Goal: Information Seeking & Learning: Learn about a topic

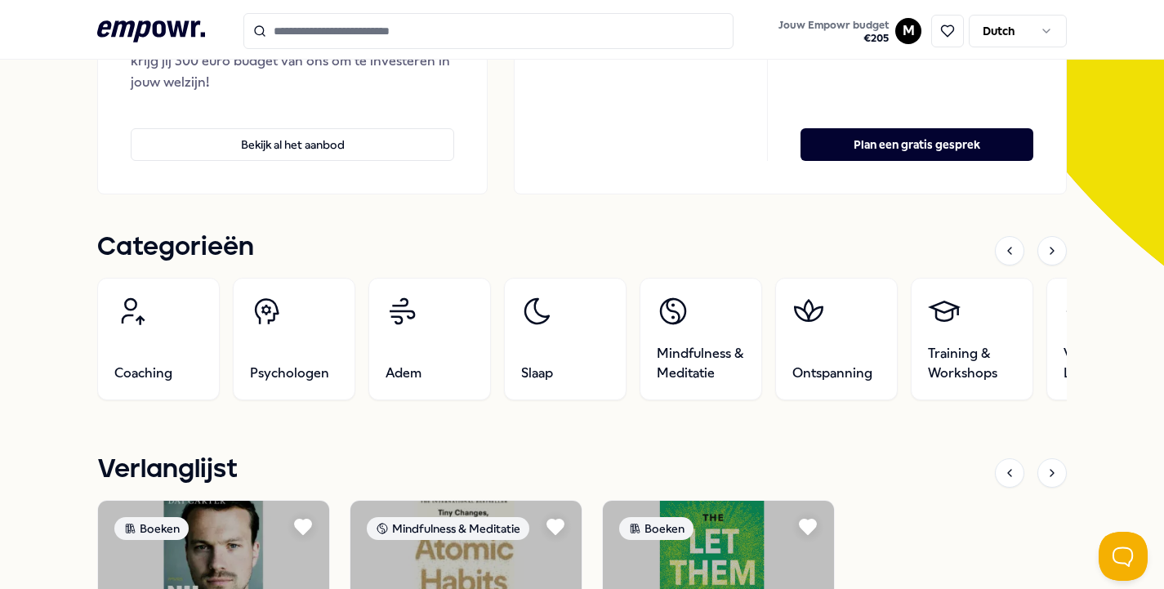
scroll to position [260, 0]
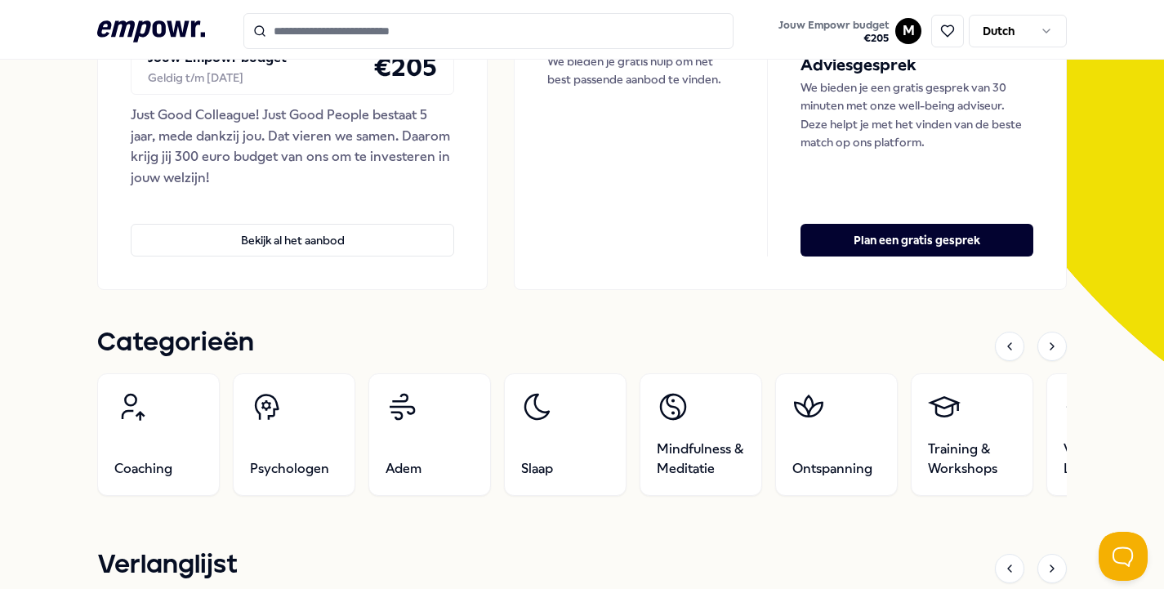
click at [304, 25] on input "Search for products, categories or subcategories" at bounding box center [488, 31] width 490 height 36
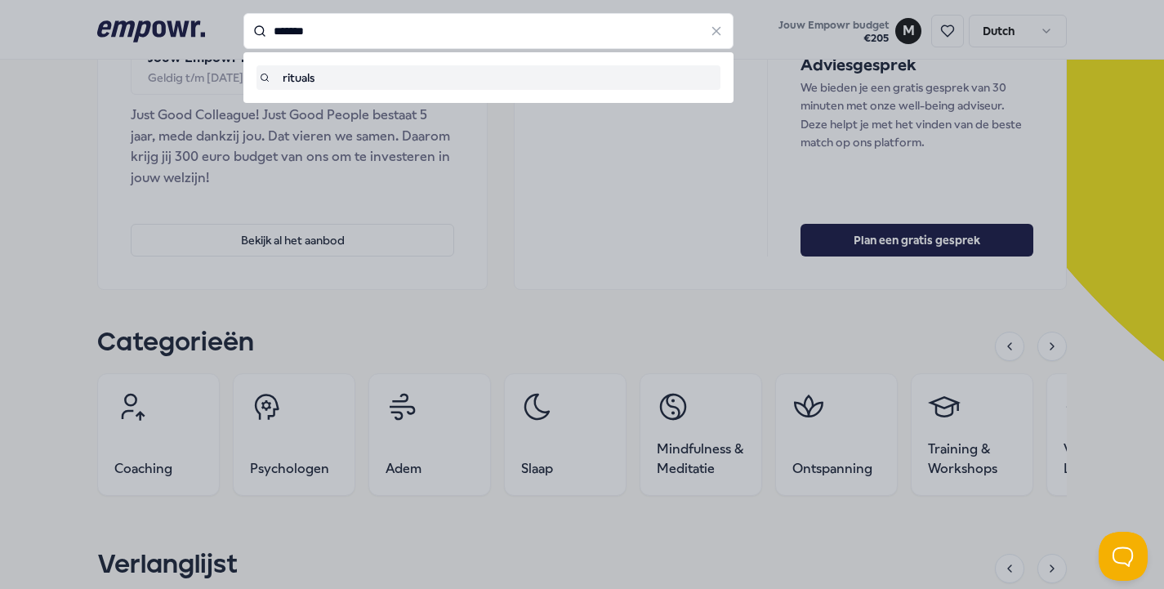
type input "*******"
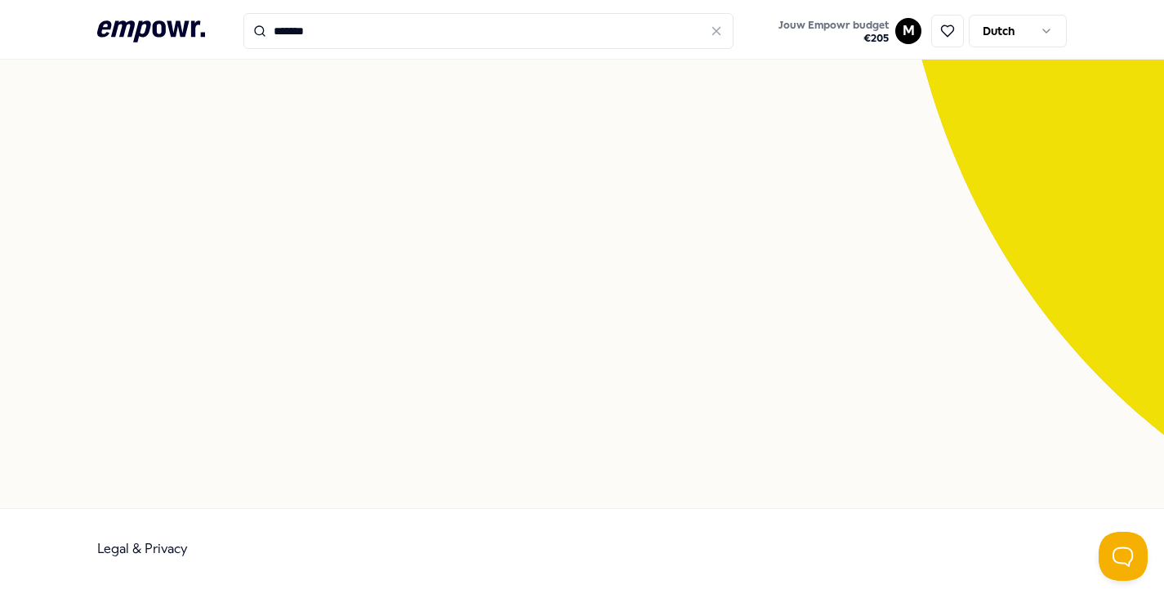
scroll to position [105, 0]
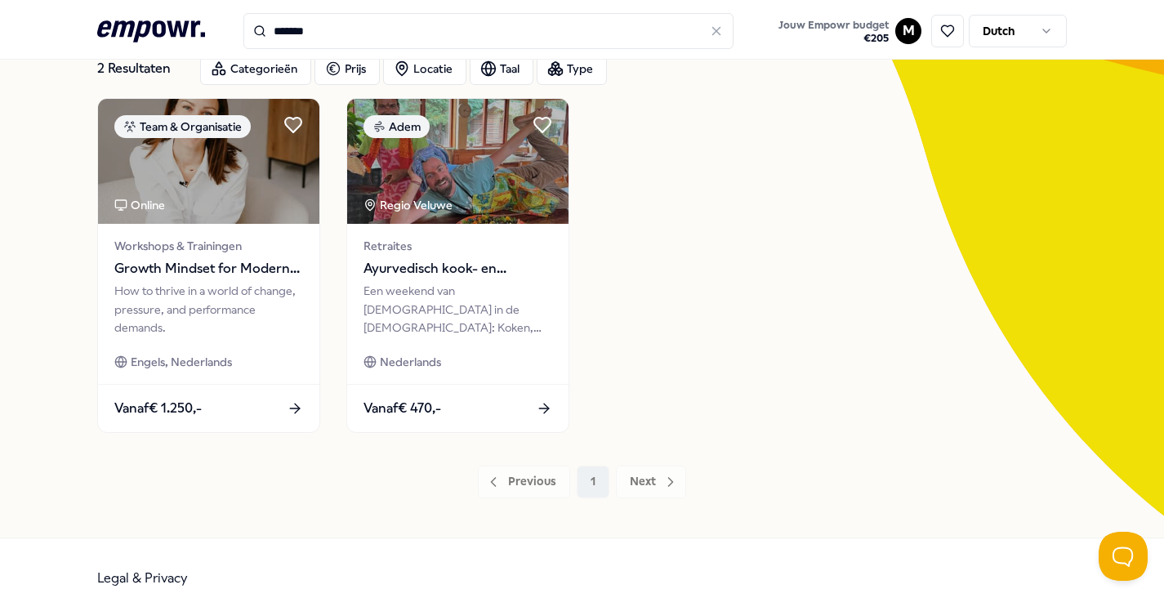
click at [324, 36] on input "*******" at bounding box center [488, 31] width 490 height 36
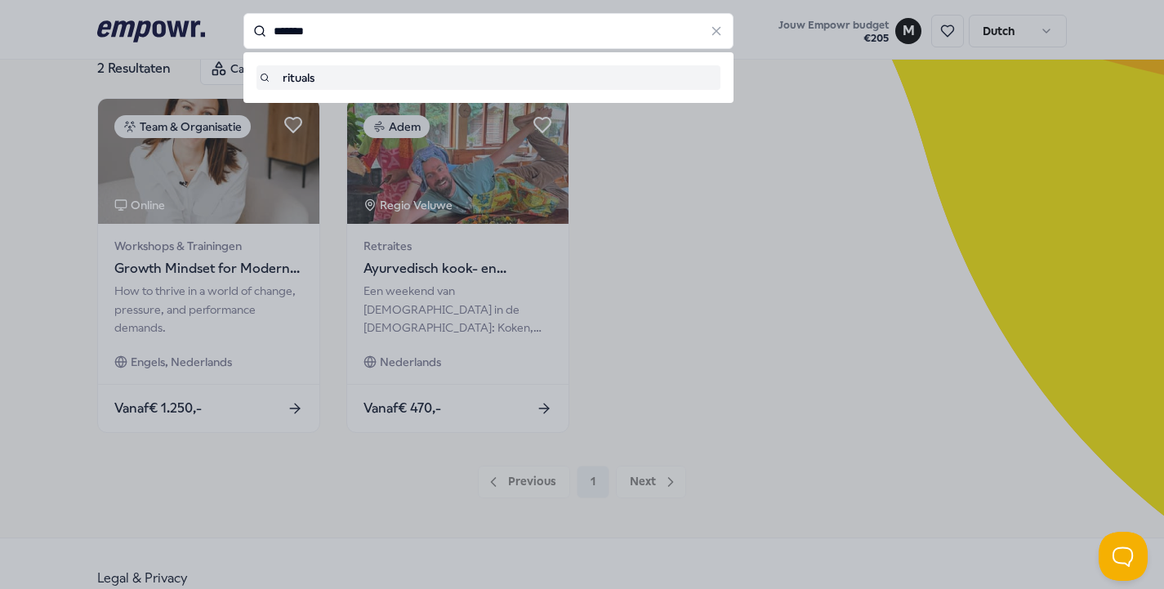
click at [324, 36] on input "*******" at bounding box center [488, 31] width 490 height 36
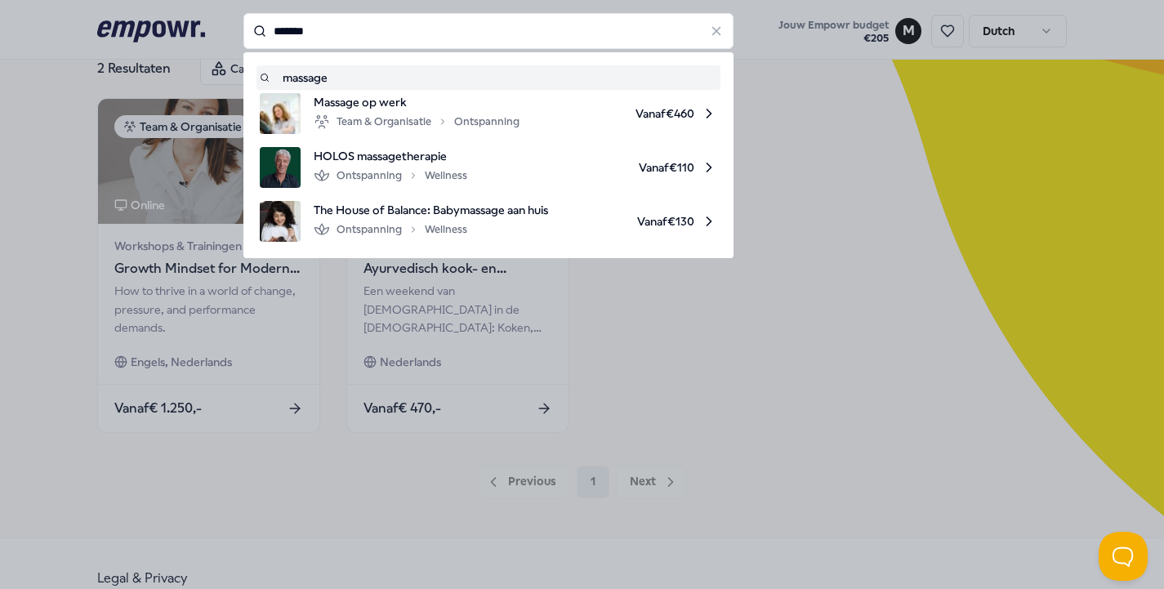
type input "*******"
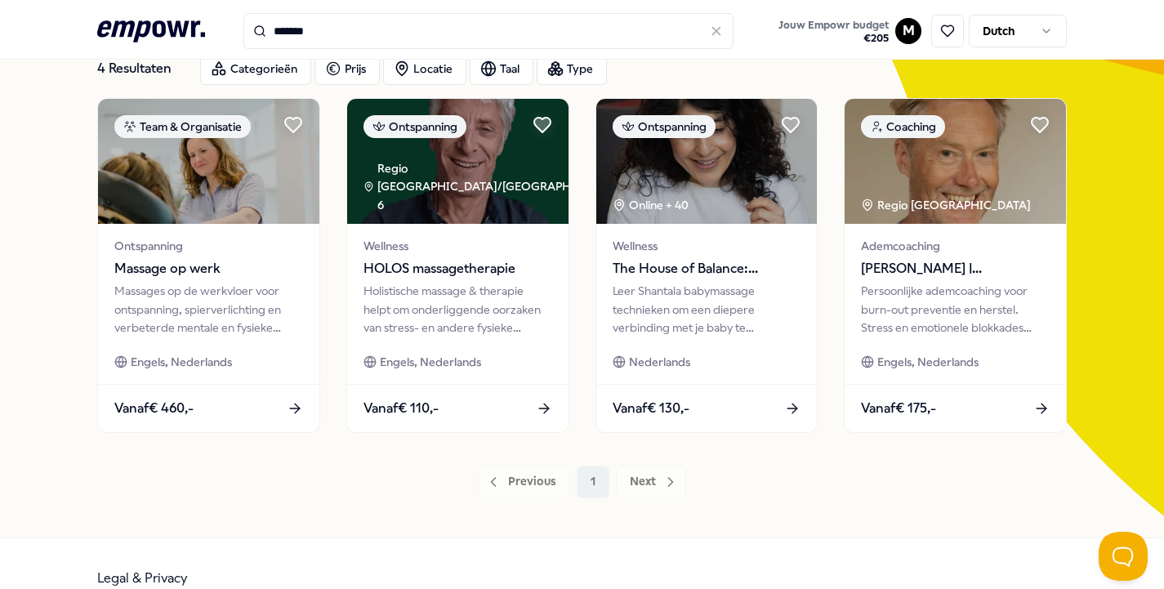
click at [641, 485] on div "Previous 1 Next" at bounding box center [582, 482] width 971 height 33
click at [158, 27] on icon ".empowr-logo_svg__cls-1{fill:#03032f}" at bounding box center [151, 31] width 108 height 30
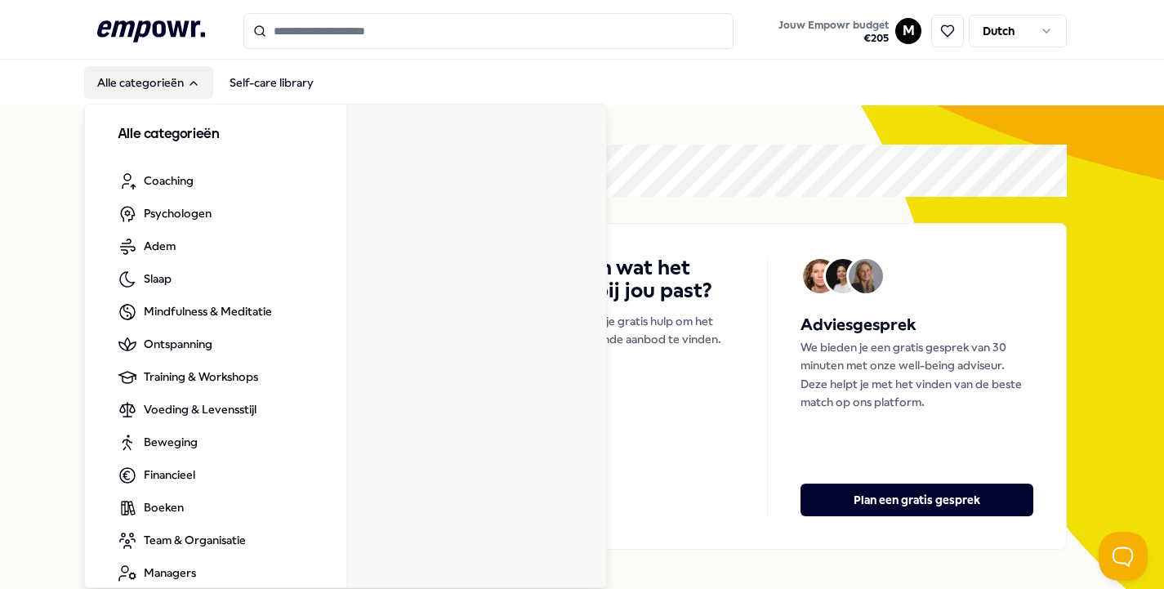
click at [159, 88] on button "Alle categorieën" at bounding box center [148, 82] width 129 height 33
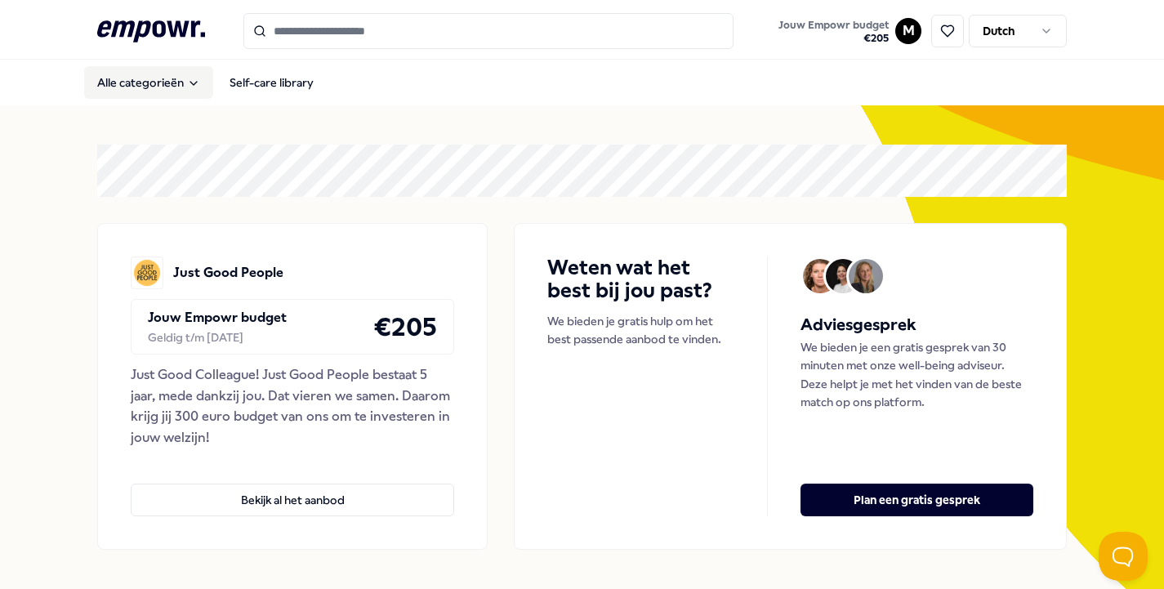
click at [159, 88] on button "Alle categorieën" at bounding box center [148, 82] width 129 height 33
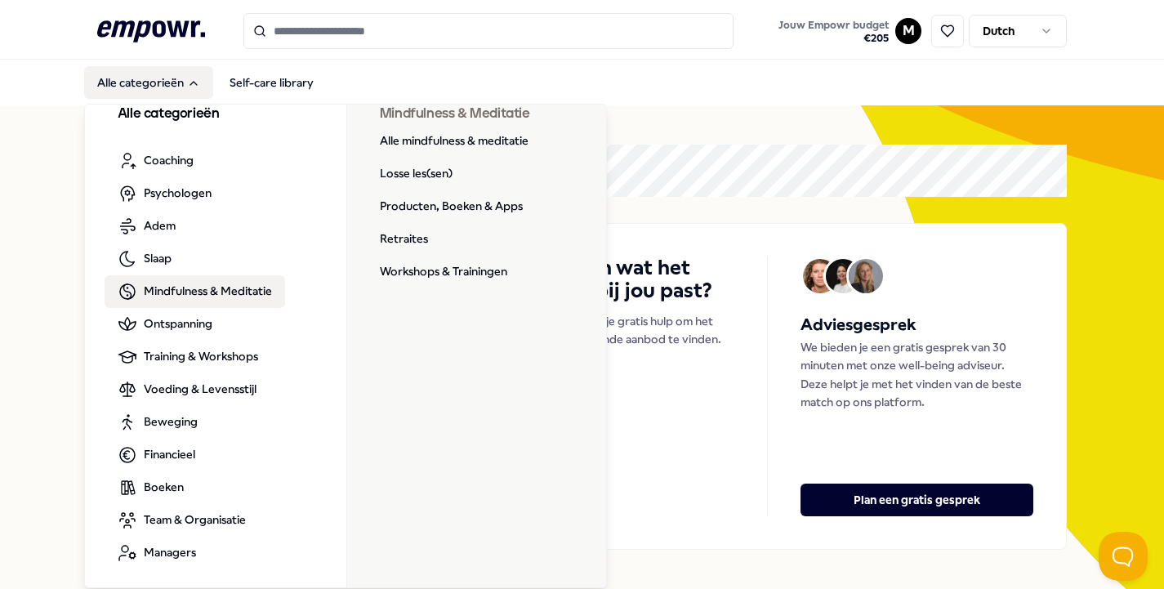
scroll to position [20, 0]
click at [395, 243] on link "Retraites" at bounding box center [404, 240] width 74 height 33
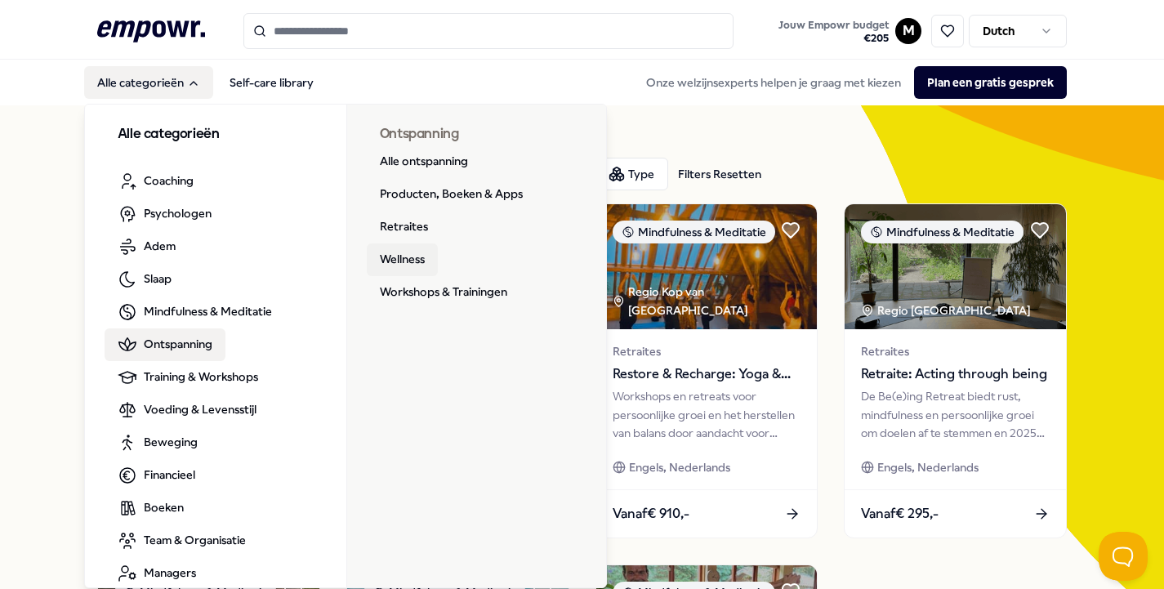
click at [404, 259] on link "Wellness" at bounding box center [402, 259] width 71 height 33
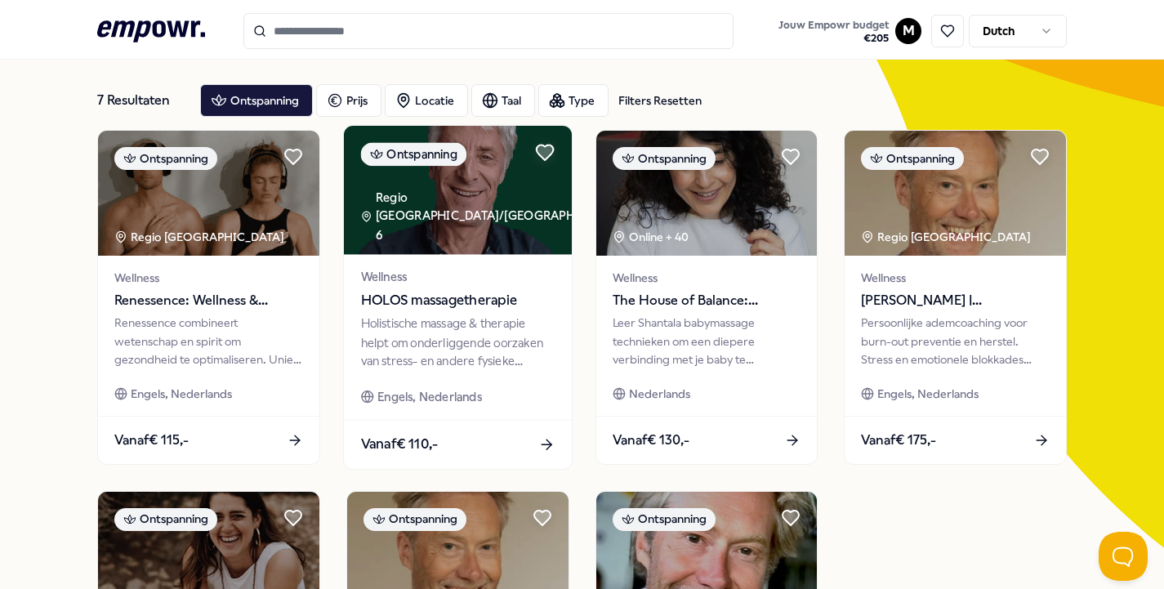
scroll to position [68, 0]
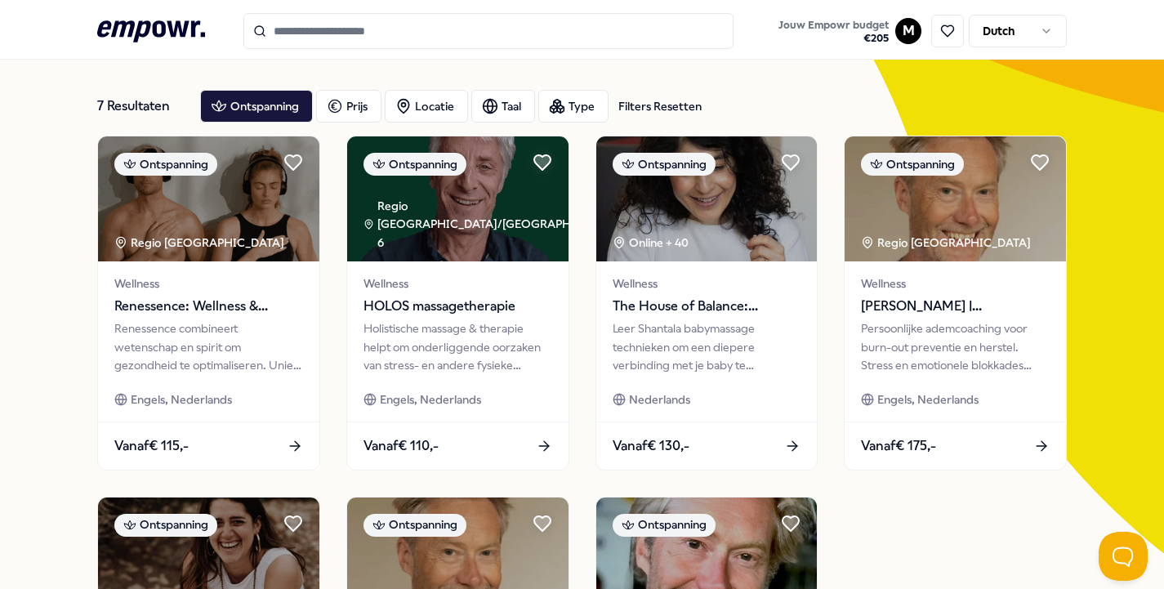
click at [172, 33] on icon at bounding box center [151, 30] width 108 height 21
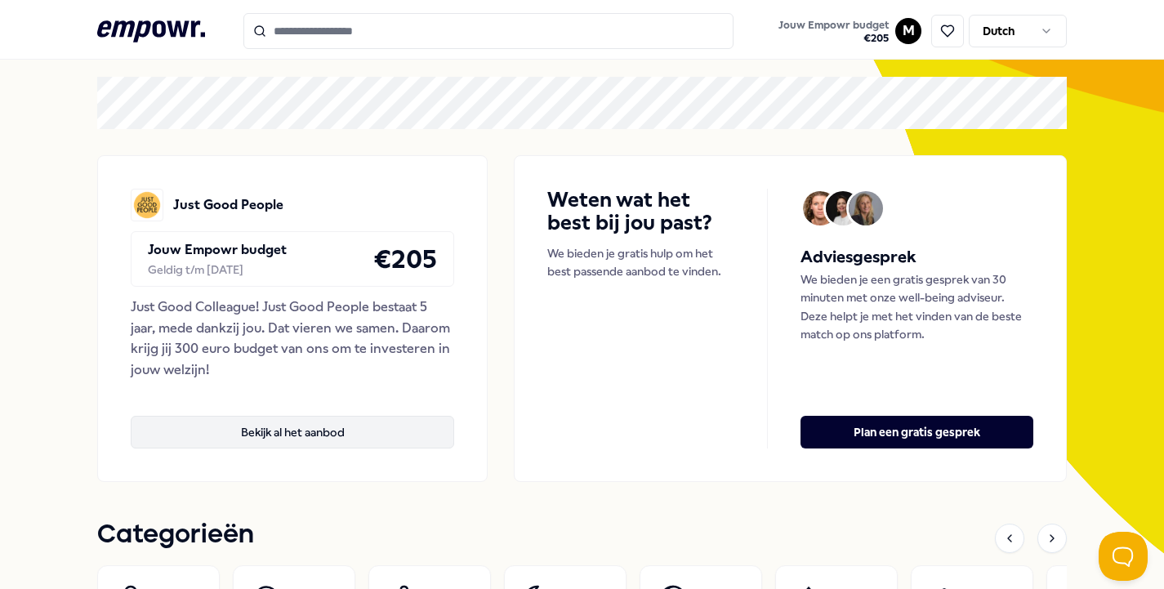
click at [270, 436] on button "Bekijk al het aanbod" at bounding box center [293, 432] width 324 height 33
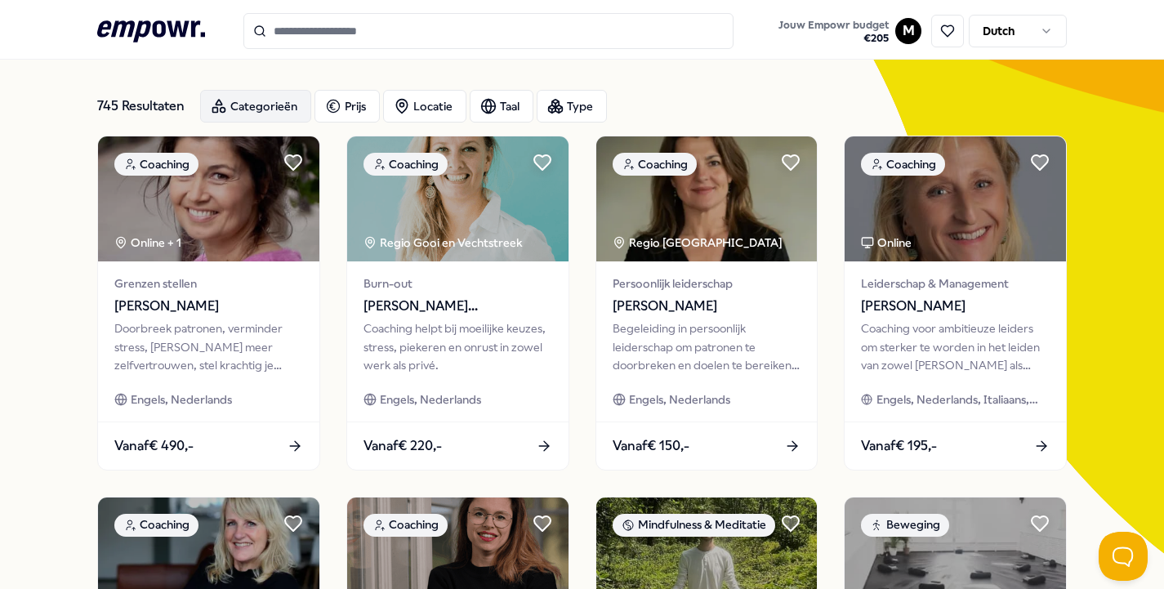
click at [257, 111] on div "Categorieën" at bounding box center [255, 106] width 111 height 33
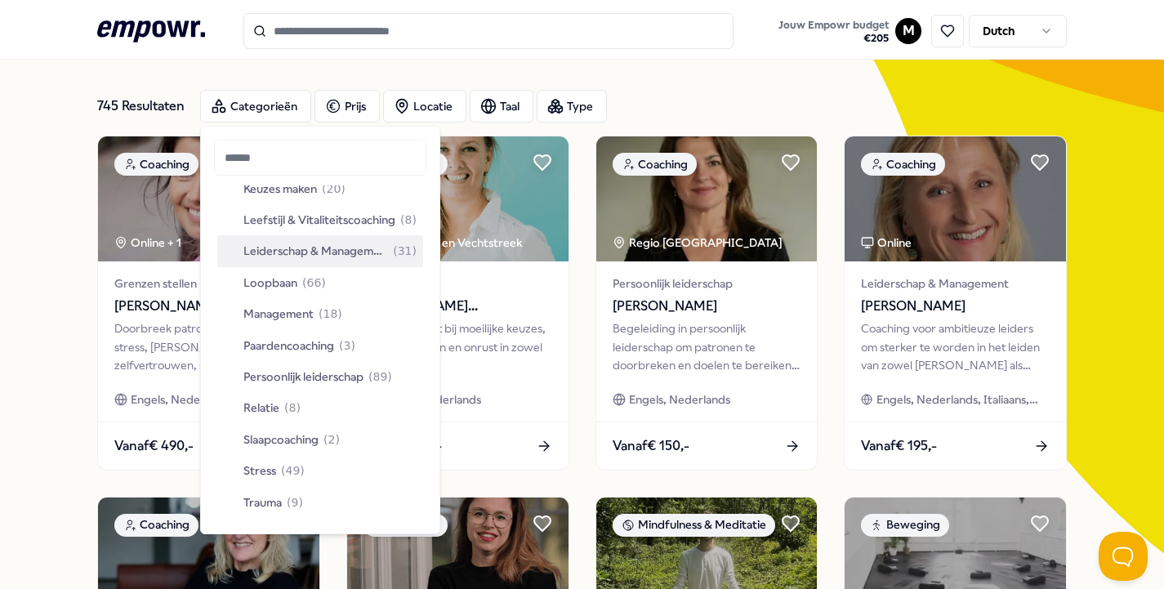
scroll to position [394, 0]
click at [148, 107] on div "745 Resultaten" at bounding box center [142, 106] width 90 height 33
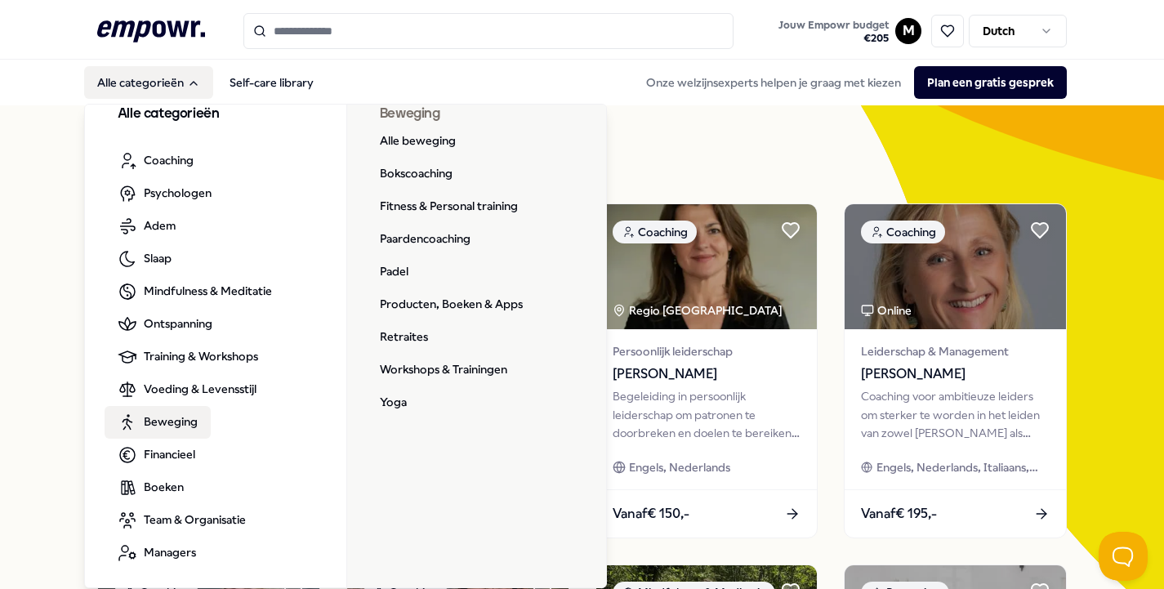
scroll to position [20, 0]
click at [417, 138] on link "Alle beweging" at bounding box center [418, 142] width 102 height 33
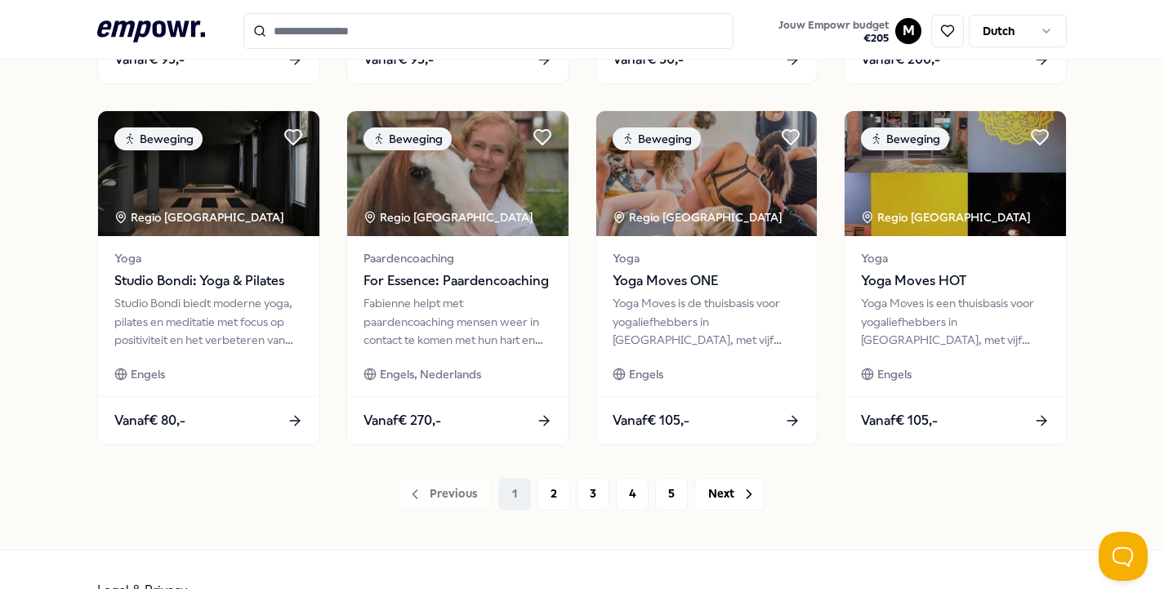
scroll to position [816, 0]
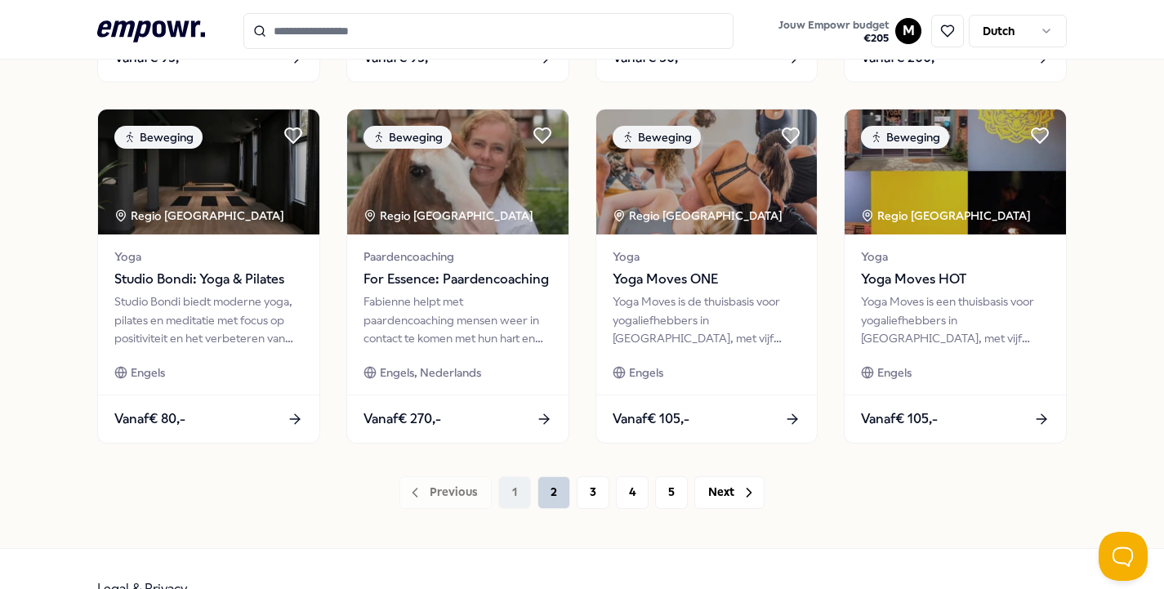
click at [559, 494] on button "2" at bounding box center [554, 492] width 33 height 33
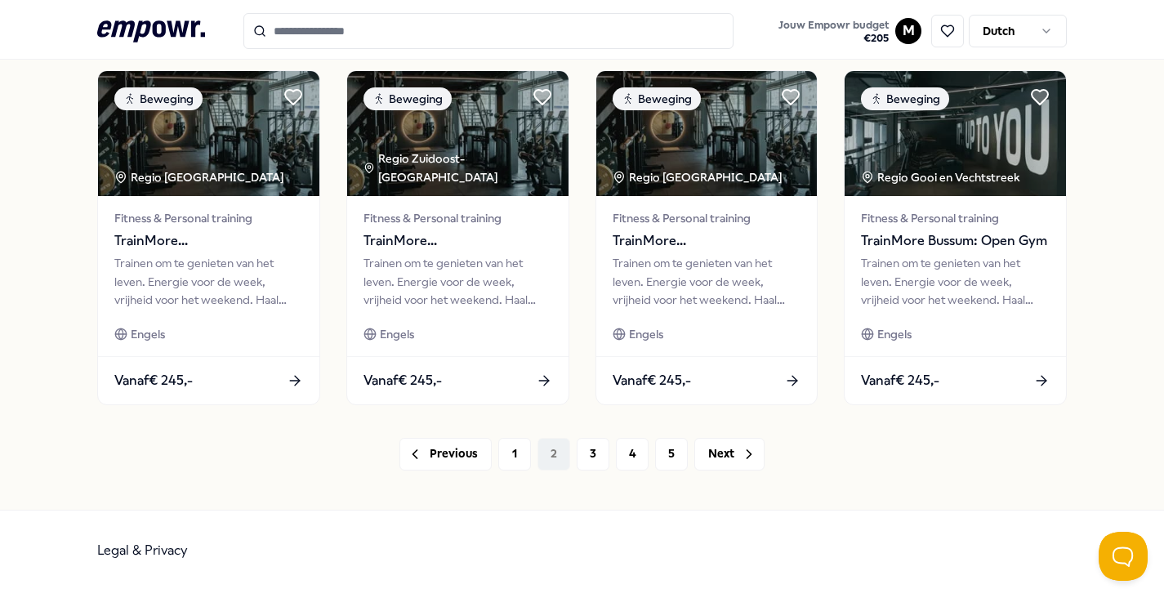
scroll to position [854, 0]
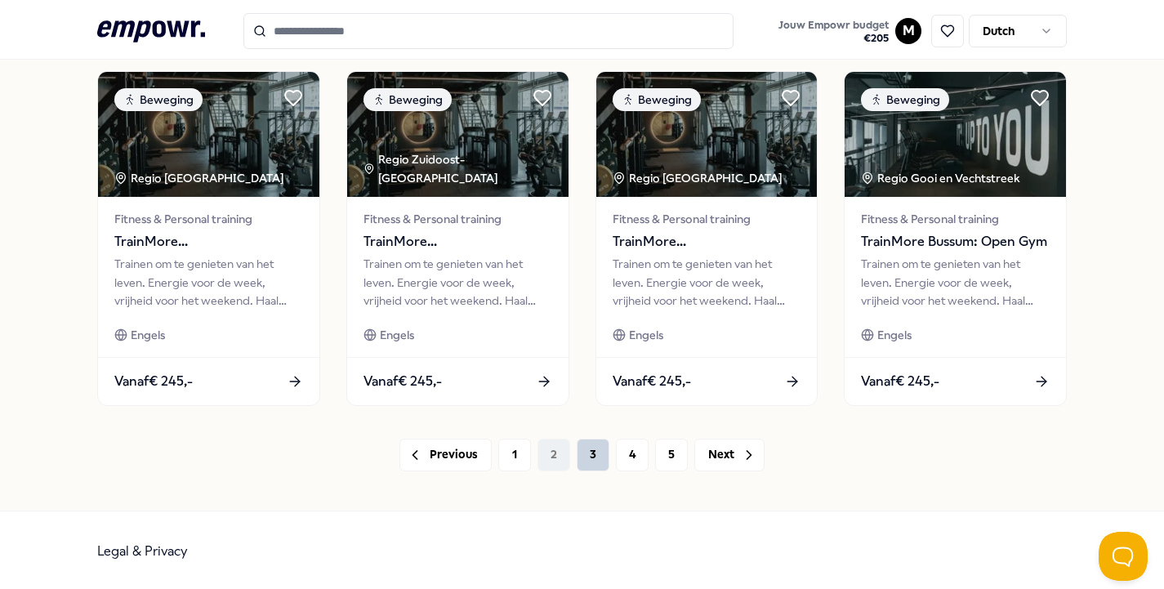
click at [597, 454] on button "3" at bounding box center [593, 455] width 33 height 33
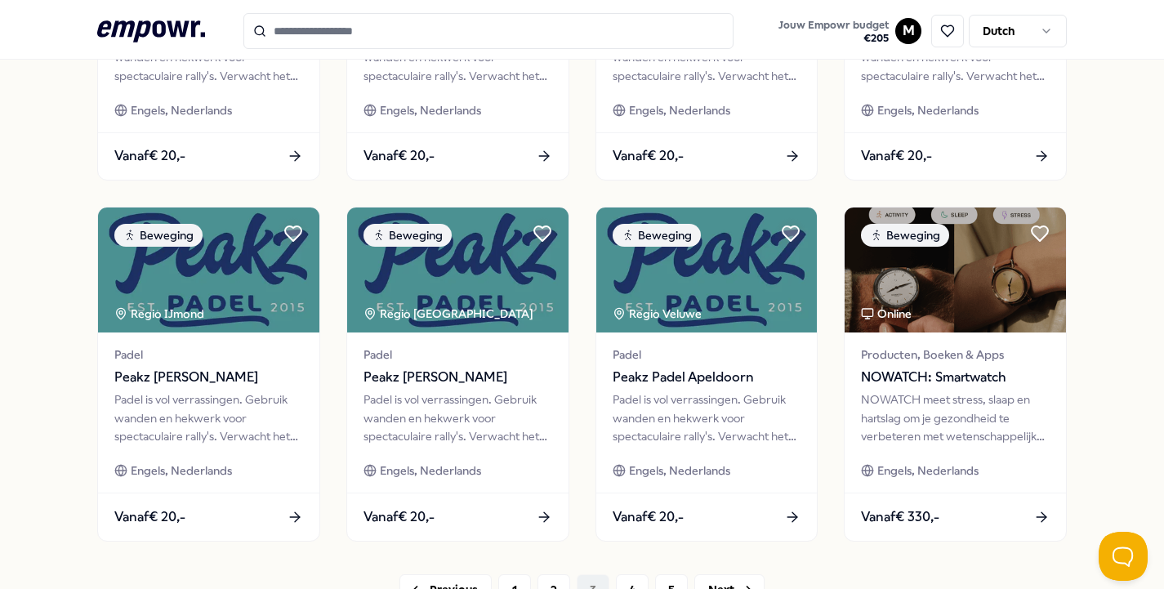
scroll to position [854, 0]
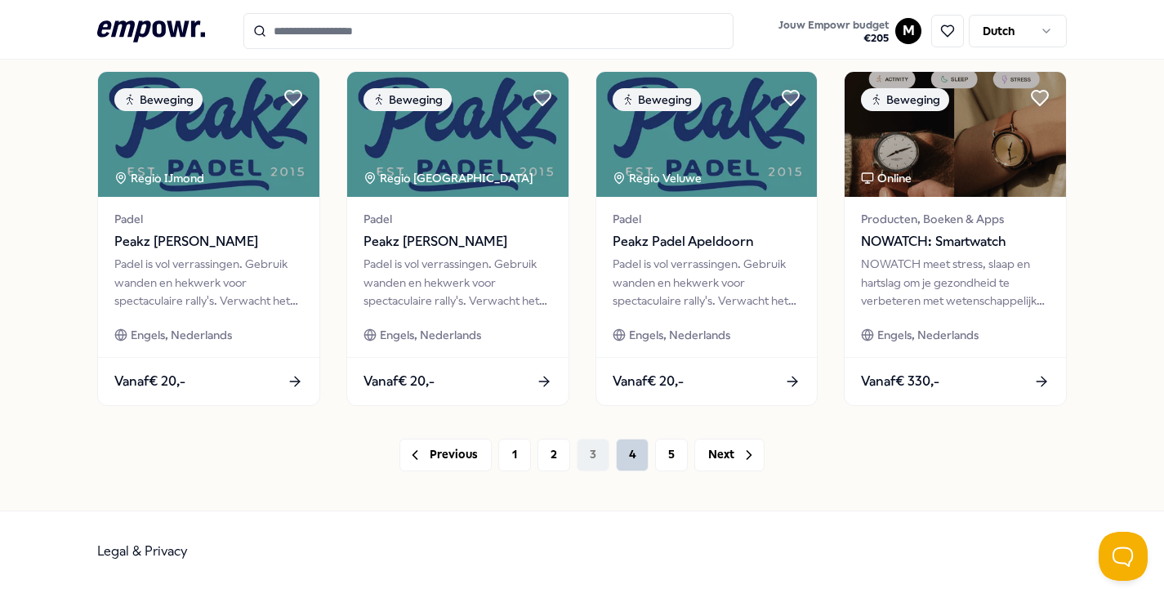
click at [623, 462] on button "4" at bounding box center [632, 455] width 33 height 33
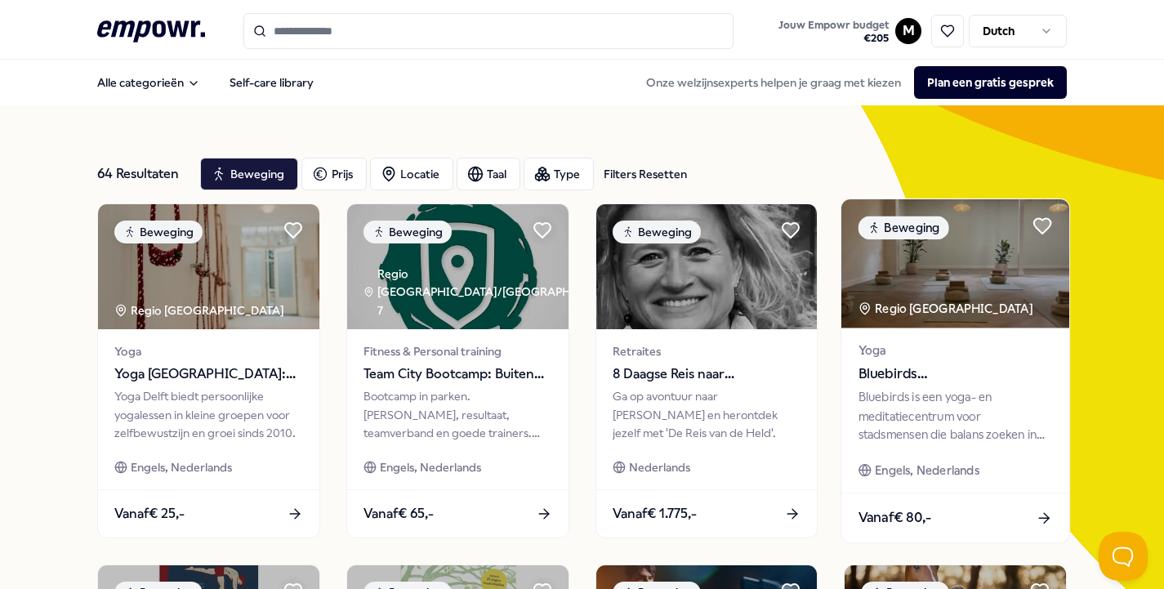
click at [971, 315] on img at bounding box center [956, 263] width 228 height 129
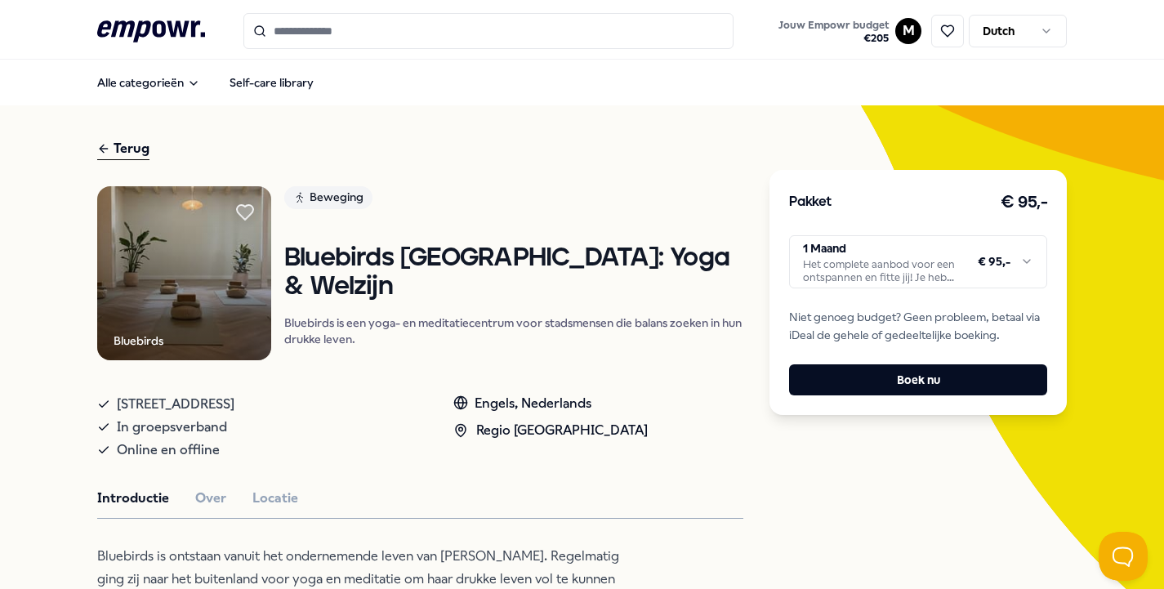
click at [879, 260] on html ".empowr-logo_svg__cls-1{fill:#03032f} Jouw Empowr budget € 205 M Dutch Alle cat…" at bounding box center [582, 294] width 1164 height 589
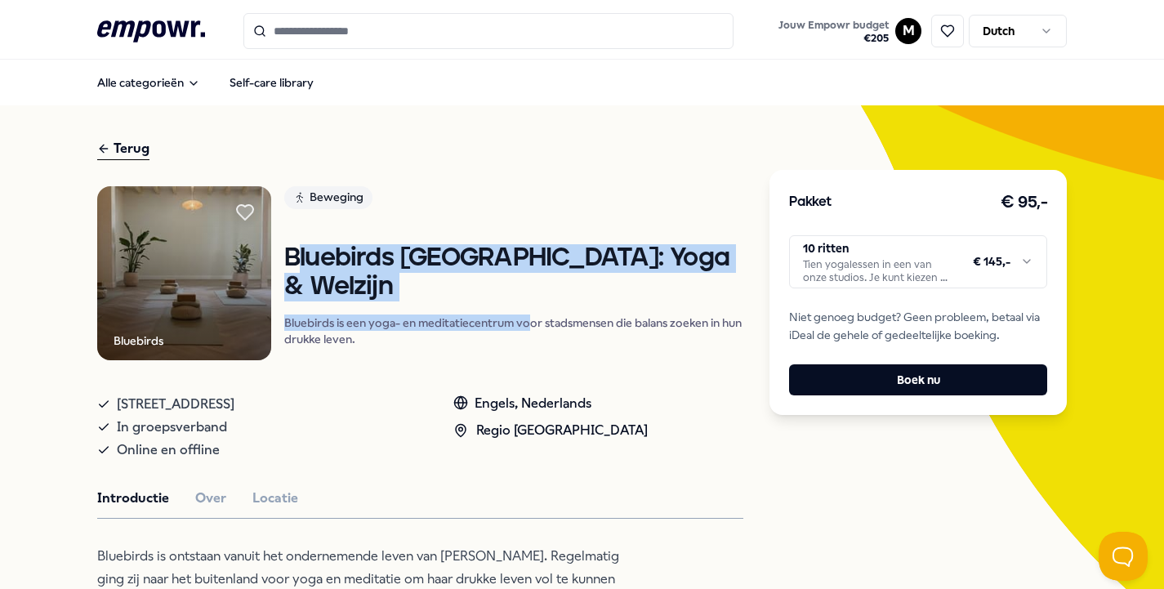
drag, startPoint x: 299, startPoint y: 286, endPoint x: 536, endPoint y: 335, distance: 242.0
click at [536, 335] on div "Bluebirds Haarlem: Yoga & Welzijn Bluebirds is een yoga- en meditatiecentrum vo…" at bounding box center [514, 295] width 460 height 102
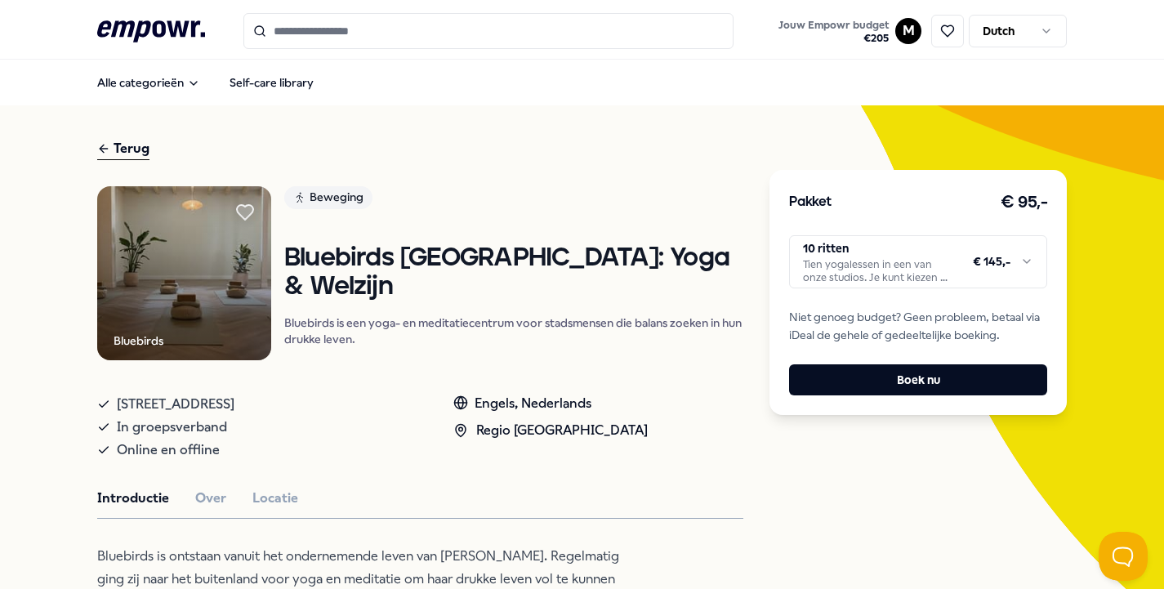
click at [526, 347] on p "Bluebirds is een yoga- en meditatiecentrum voor stadsmensen die balans zoeken i…" at bounding box center [514, 331] width 460 height 33
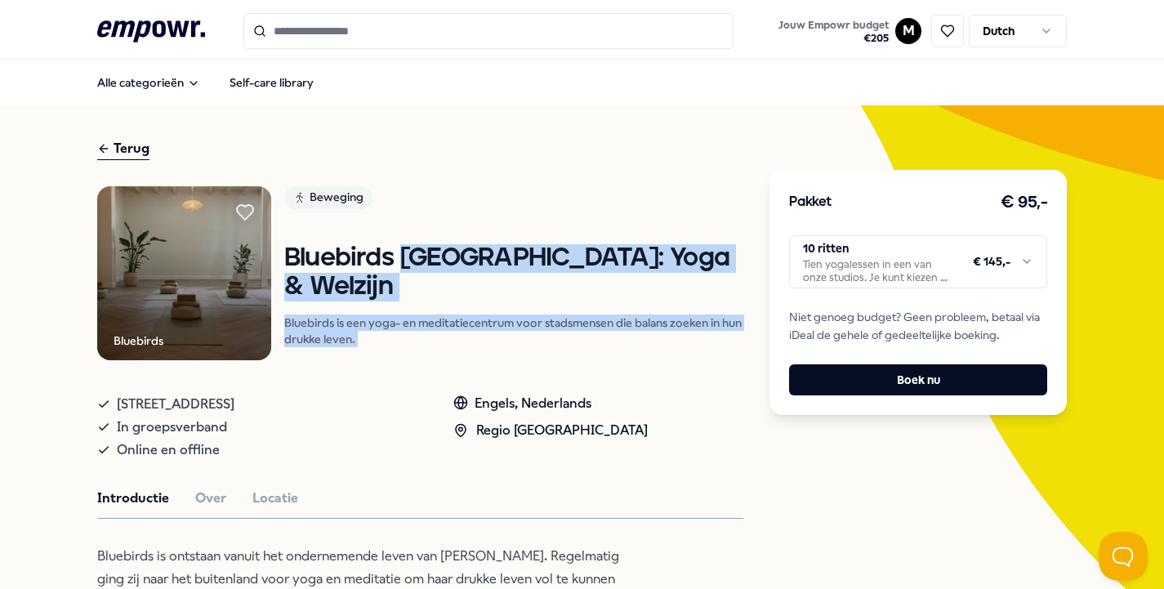
drag, startPoint x: 526, startPoint y: 352, endPoint x: 479, endPoint y: 288, distance: 79.4
click at [479, 288] on div "Bluebirds Haarlem: Yoga & Welzijn Bluebirds is een yoga- en meditatiecentrum vo…" at bounding box center [514, 295] width 460 height 102
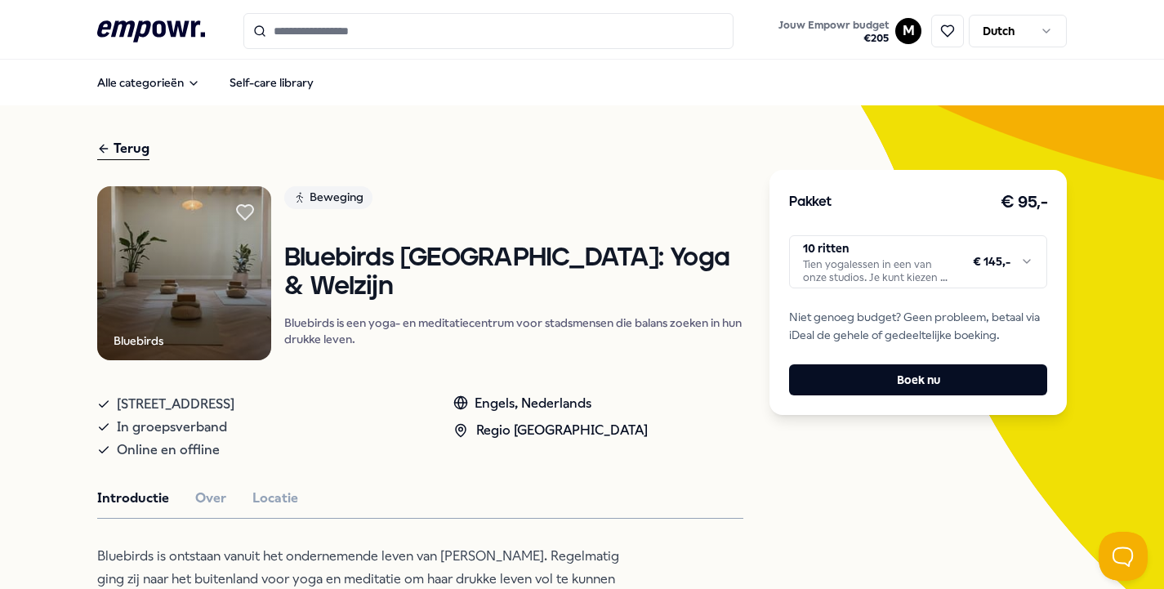
drag, startPoint x: 479, startPoint y: 288, endPoint x: 534, endPoint y: 364, distance: 93.5
click at [534, 360] on div "Beweging Bluebirds Haarlem: Yoga & Welzijn Bluebirds is een yoga- en meditatiec…" at bounding box center [514, 273] width 460 height 174
click at [520, 347] on p "Bluebirds is een yoga- en meditatiecentrum voor stadsmensen die balans zoeken i…" at bounding box center [514, 331] width 460 height 33
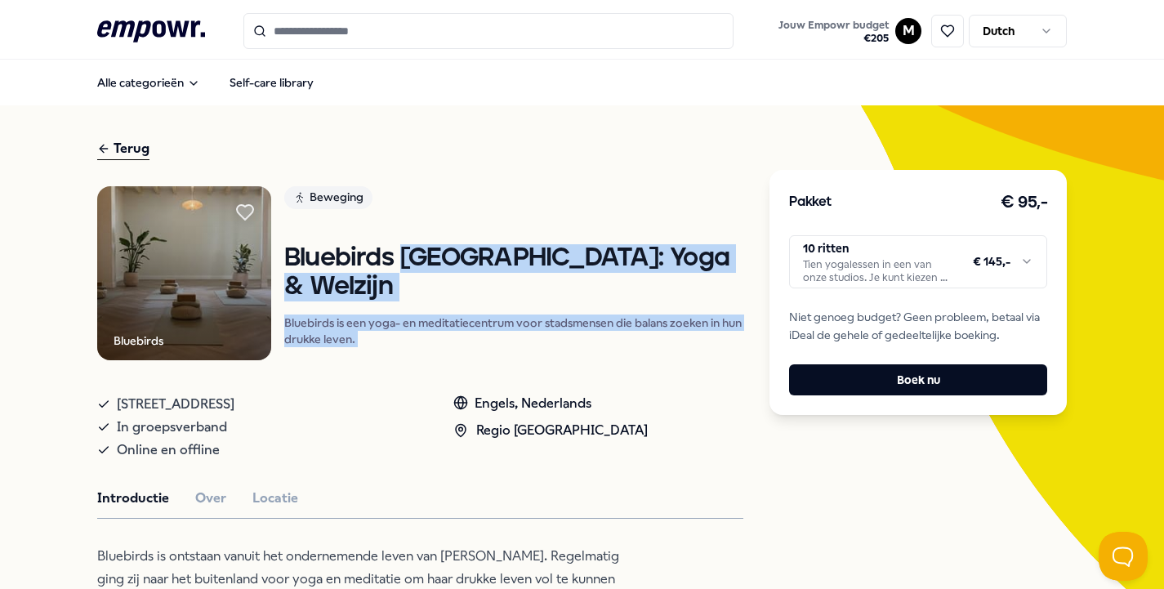
drag, startPoint x: 520, startPoint y: 351, endPoint x: 479, endPoint y: 288, distance: 75.5
click at [479, 288] on div "Bluebirds Haarlem: Yoga & Welzijn Bluebirds is een yoga- en meditatiecentrum vo…" at bounding box center [514, 295] width 460 height 102
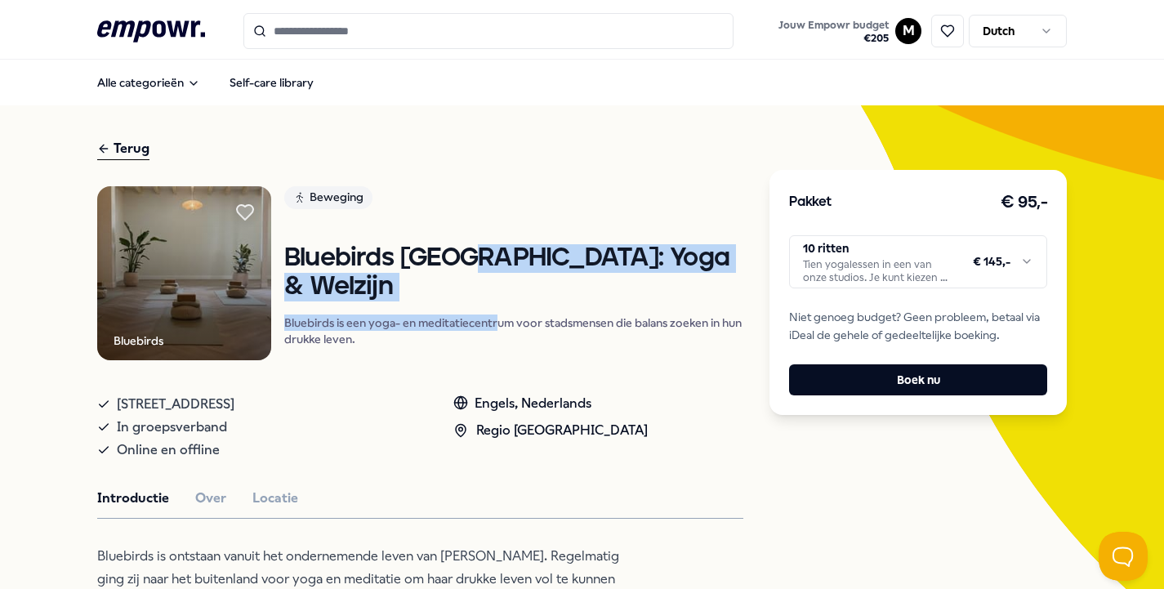
click at [513, 338] on div "Bluebirds Haarlem: Yoga & Welzijn Bluebirds is een yoga- en meditatiecentrum vo…" at bounding box center [514, 295] width 460 height 102
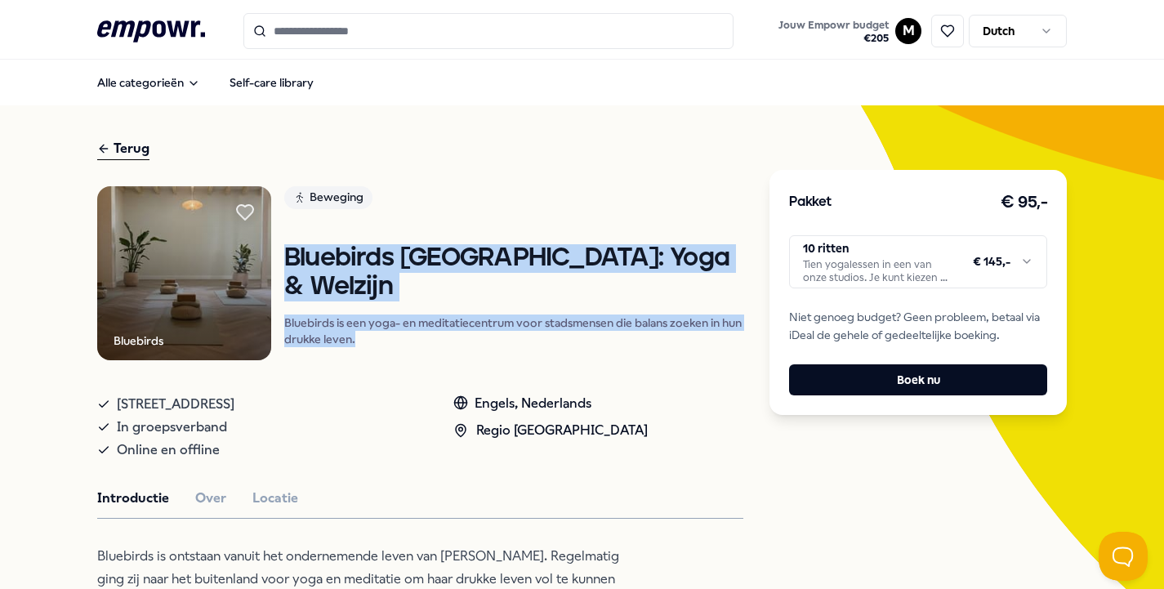
drag, startPoint x: 513, startPoint y: 338, endPoint x: 458, endPoint y: 238, distance: 114.4
click at [458, 239] on div "Beweging Bluebirds Haarlem: Yoga & Welzijn Bluebirds is een yoga- en meditatiec…" at bounding box center [514, 273] width 460 height 174
drag, startPoint x: 458, startPoint y: 238, endPoint x: 540, endPoint y: 356, distance: 143.9
click at [540, 356] on div "Beweging Bluebirds Haarlem: Yoga & Welzijn Bluebirds is een yoga- en meditatiec…" at bounding box center [514, 273] width 460 height 174
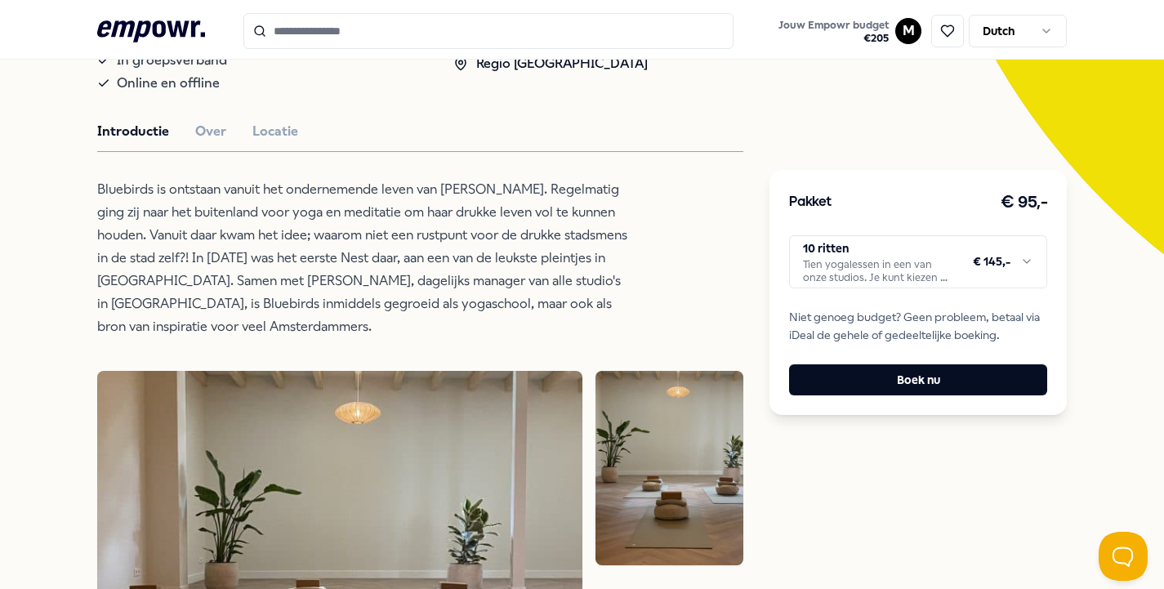
scroll to position [371, 0]
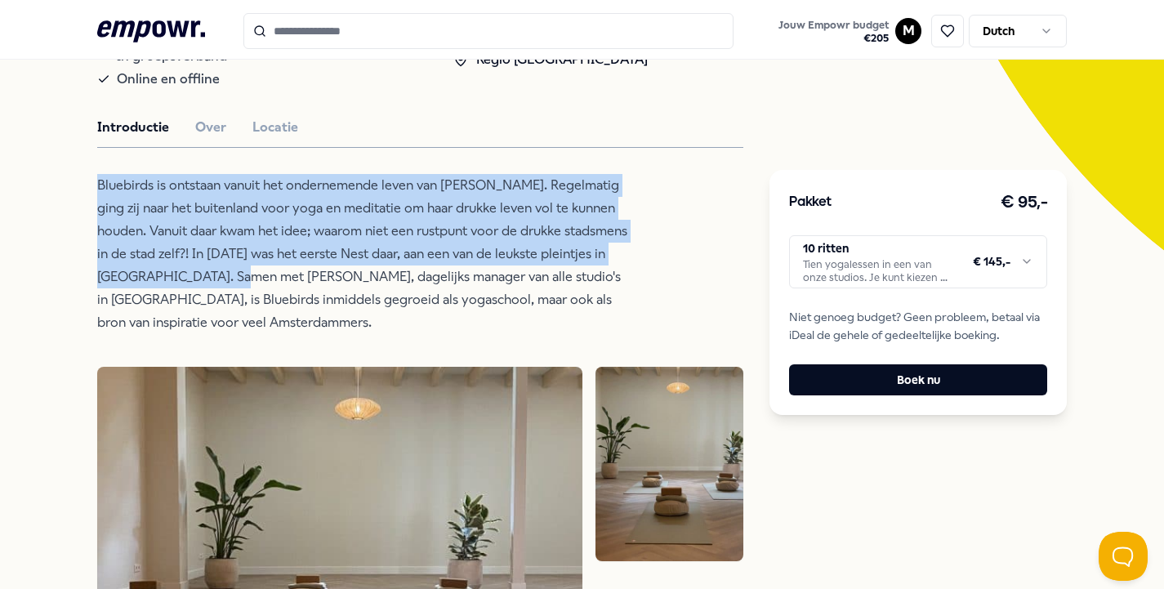
drag, startPoint x: 93, startPoint y: 181, endPoint x: 349, endPoint y: 301, distance: 282.2
click at [345, 298] on div "Terug Bluebirds Beweging Bluebirds Haarlem: Yoga & Welzijn Bluebirds is een yog…" at bounding box center [582, 477] width 1164 height 1487
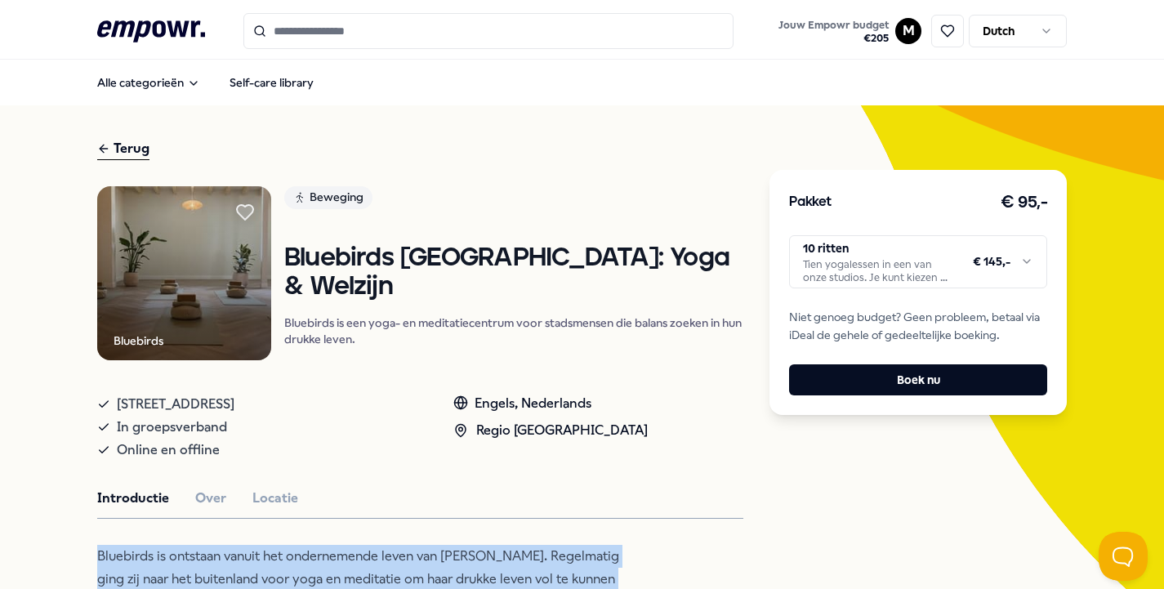
scroll to position [0, 0]
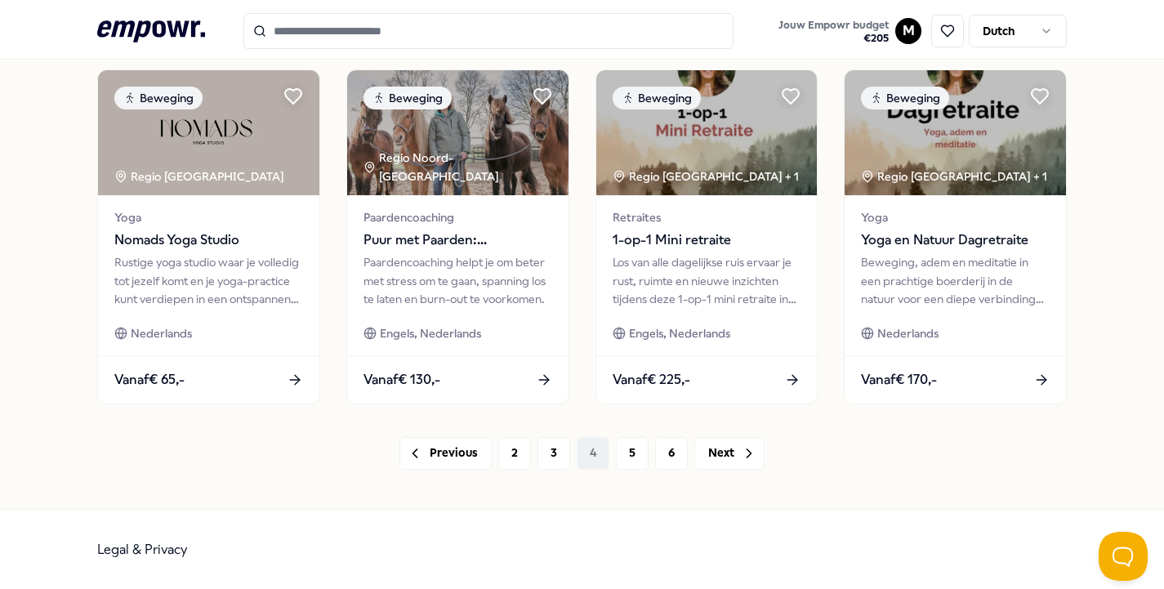
scroll to position [854, 0]
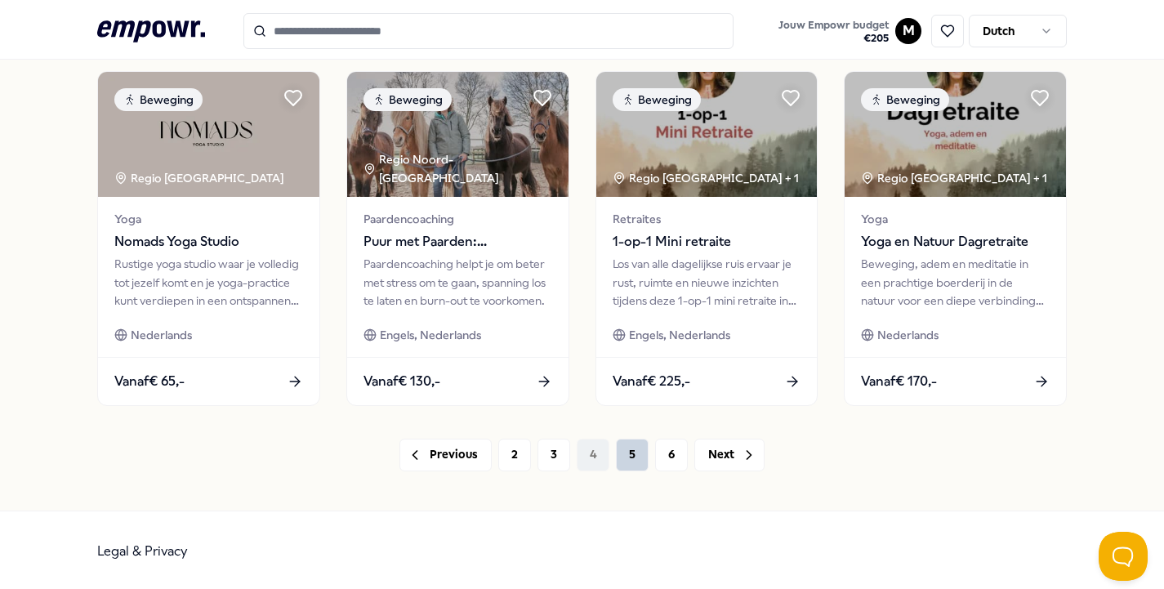
click at [617, 447] on button "5" at bounding box center [632, 455] width 33 height 33
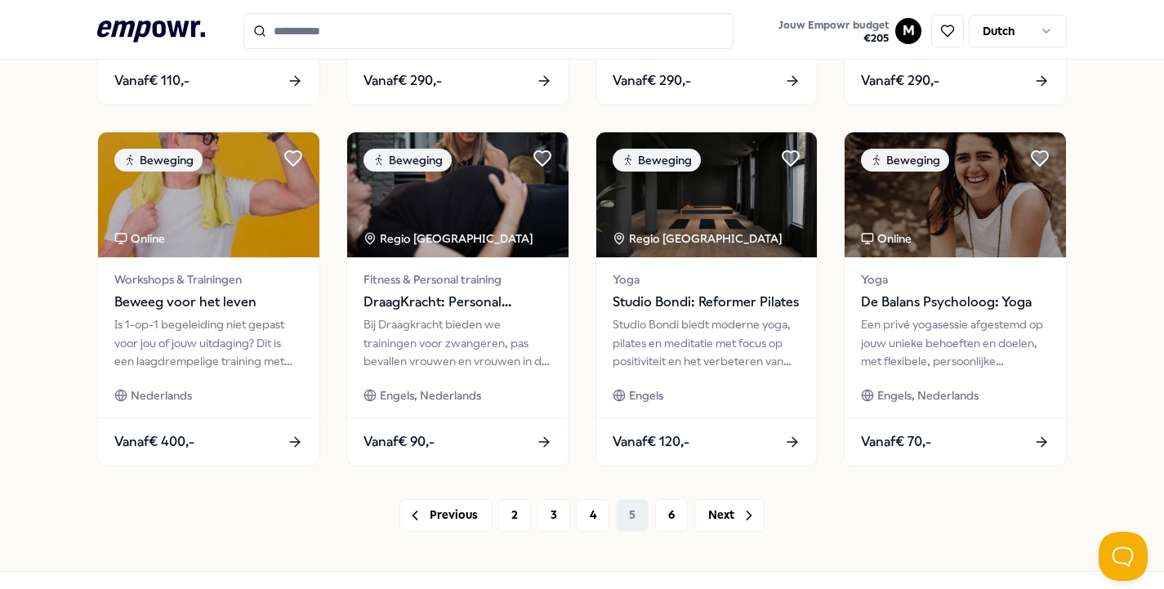
scroll to position [833, 0]
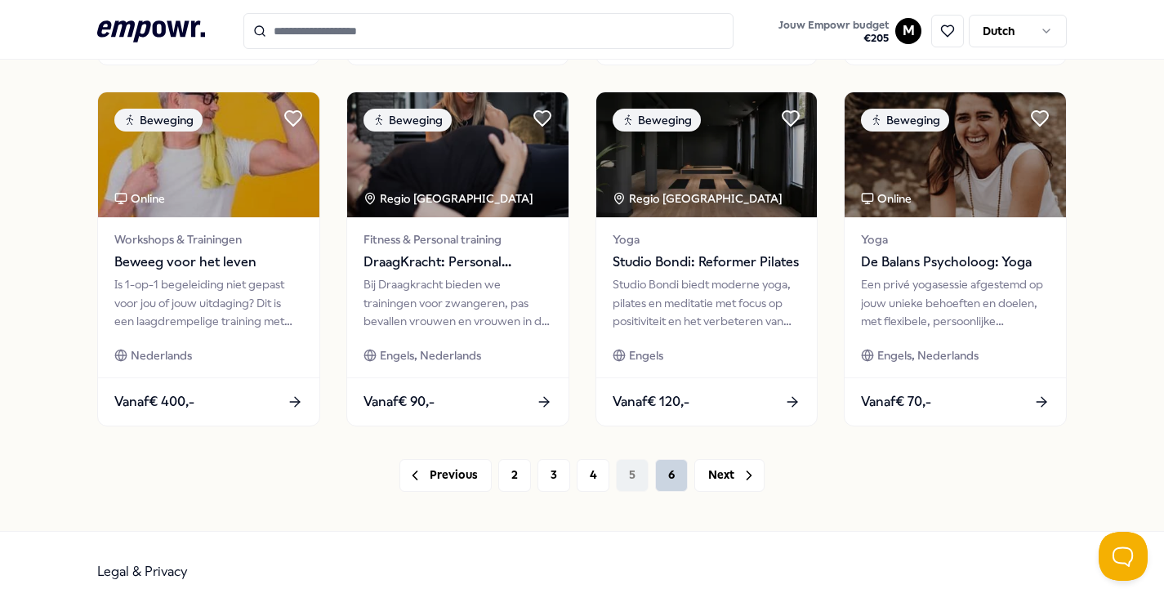
click at [672, 475] on button "6" at bounding box center [671, 475] width 33 height 33
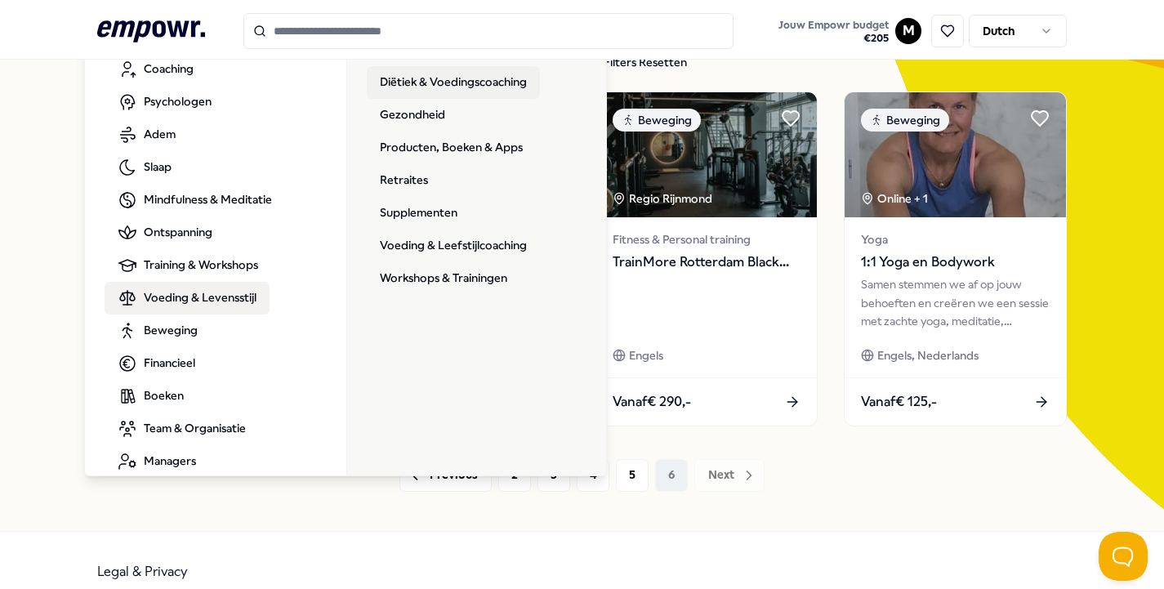
click at [427, 79] on link "Diëtiek & Voedingscoaching" at bounding box center [453, 82] width 173 height 33
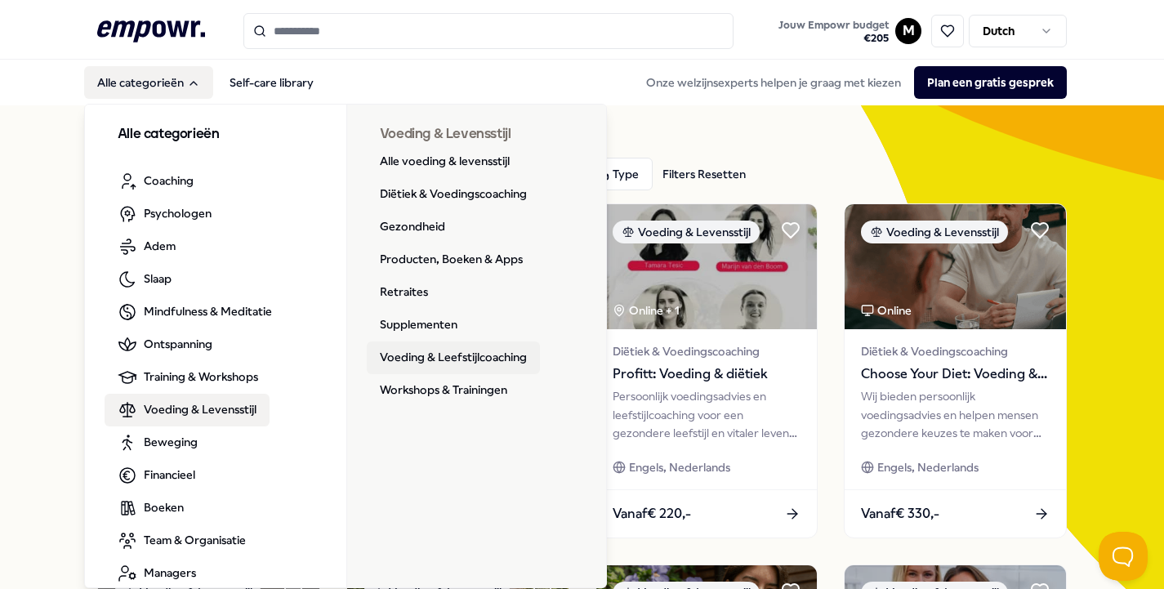
click at [427, 356] on link "Voeding & Leefstijlcoaching" at bounding box center [453, 358] width 173 height 33
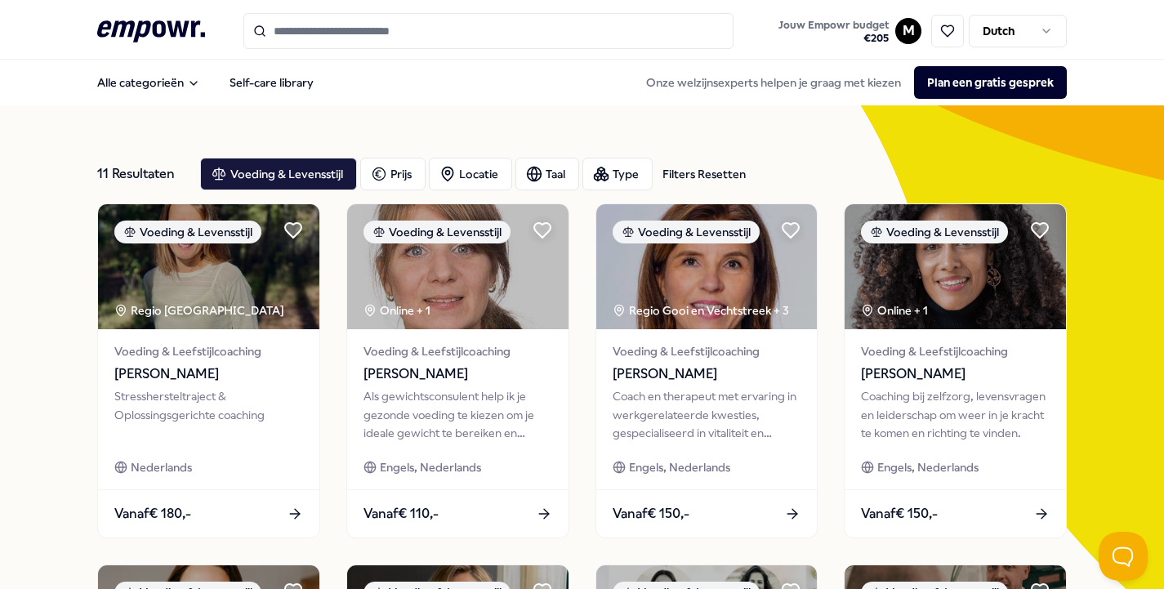
click at [508, 33] on input "Search for products, categories or subcategories" at bounding box center [488, 31] width 490 height 36
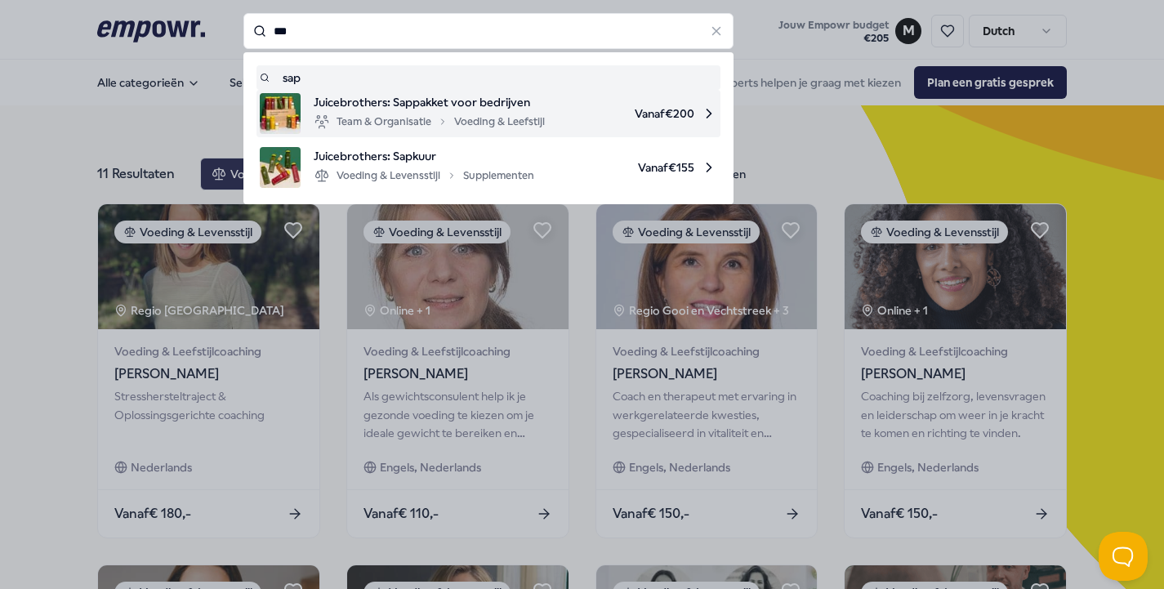
click at [507, 105] on span "Juicebrothers: Sappakket voor bedrijven" at bounding box center [429, 102] width 231 height 18
type input "***"
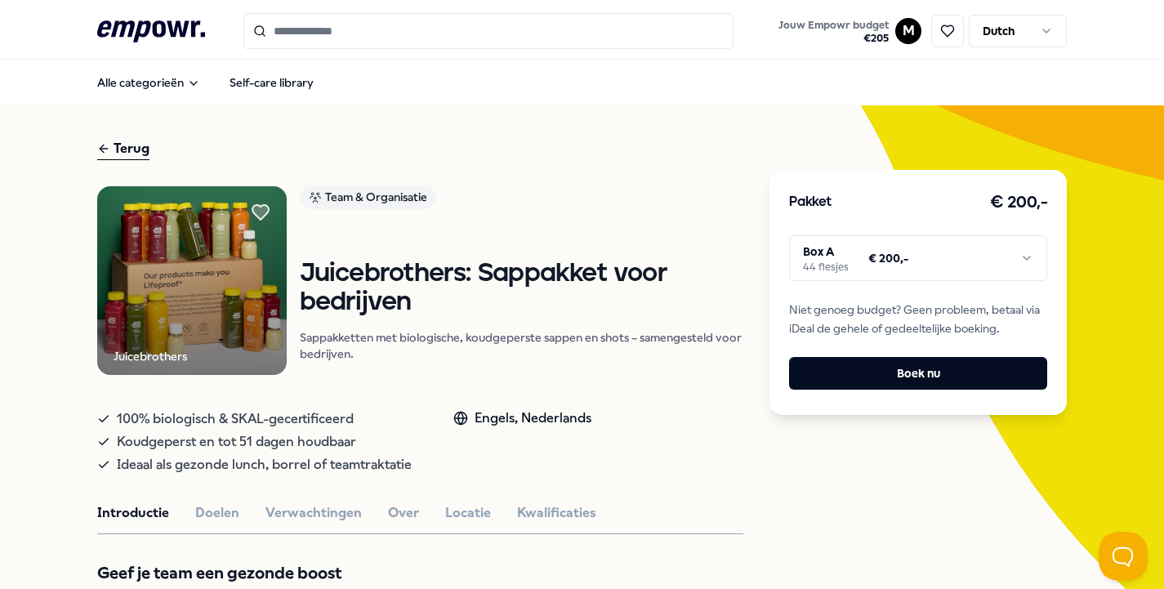
drag, startPoint x: 550, startPoint y: 272, endPoint x: 627, endPoint y: 313, distance: 87.0
click at [606, 307] on h1 "Juicebrothers: Sappakket voor bedrijven" at bounding box center [522, 288] width 444 height 56
click at [868, 258] on html ".empowr-logo_svg__cls-1{fill:#03032f} Jouw Empowr budget € 205 M Dutch Alle cat…" at bounding box center [582, 294] width 1164 height 589
click at [849, 195] on html ".empowr-logo_svg__cls-1{fill:#03032f} Jouw Empowr budget € 205 M Dutch Alle cat…" at bounding box center [582, 294] width 1164 height 589
click at [117, 154] on div "Terug" at bounding box center [123, 149] width 52 height 22
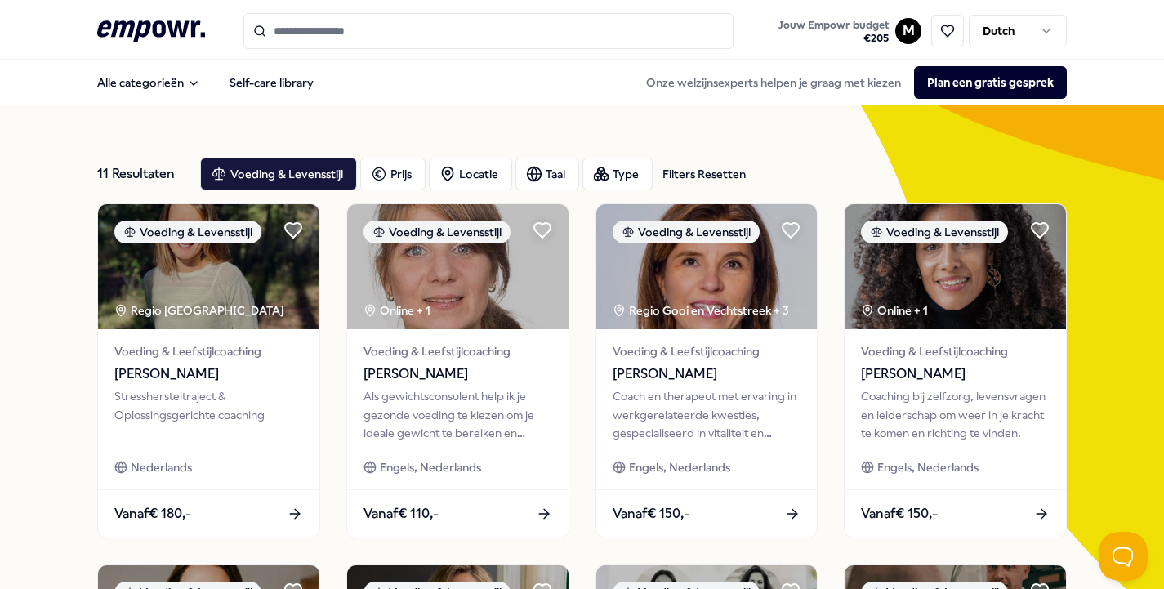
click at [637, 58] on header ".empowr-logo_svg__cls-1{fill:#03032f} Jouw Empowr budget € 205 M Dutch" at bounding box center [582, 30] width 1164 height 60
click at [610, 35] on input "Search for products, categories or subcategories" at bounding box center [488, 31] width 490 height 36
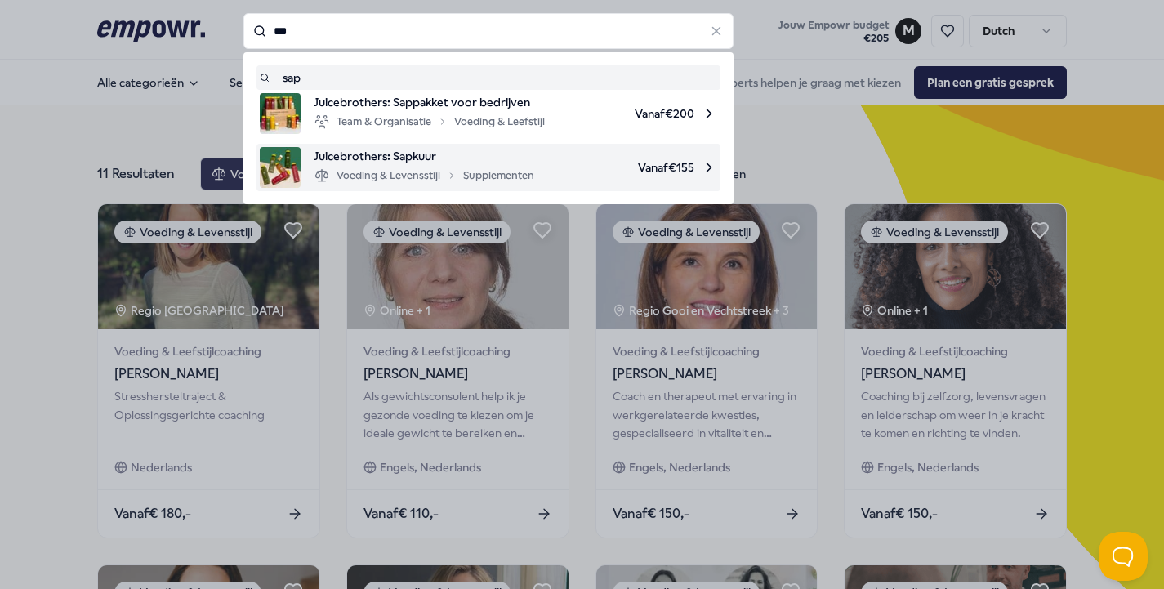
click at [495, 167] on div "Voeding & Levensstijl Supplementen" at bounding box center [424, 176] width 221 height 20
type input "***"
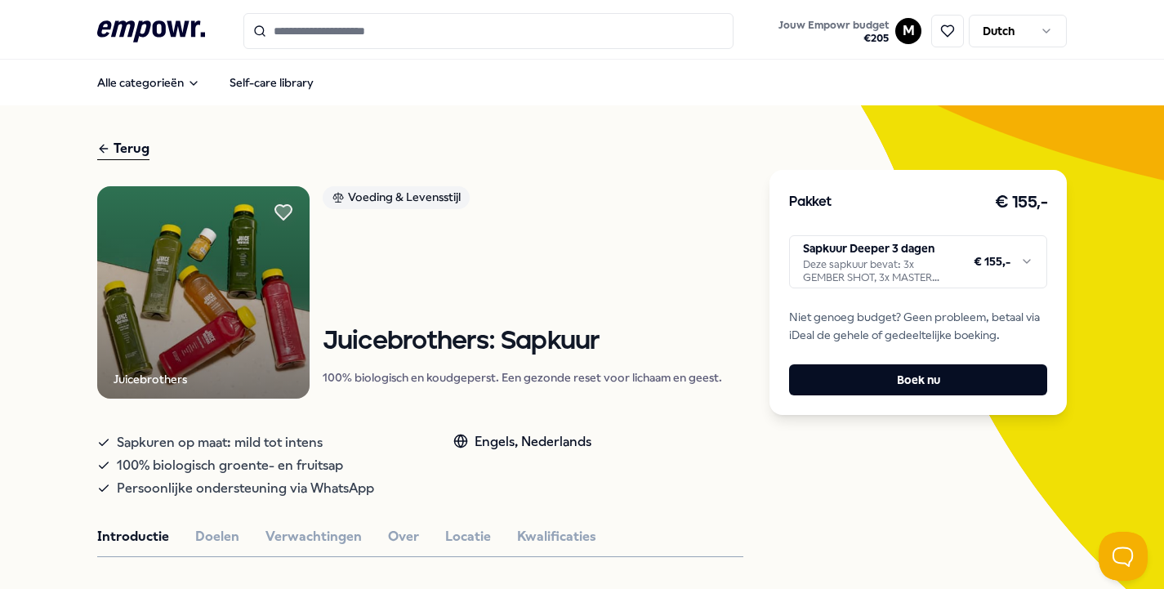
click at [936, 264] on html ".empowr-logo_svg__cls-1{fill:#03032f} Jouw Empowr budget € 205 M Dutch Alle cat…" at bounding box center [582, 294] width 1164 height 589
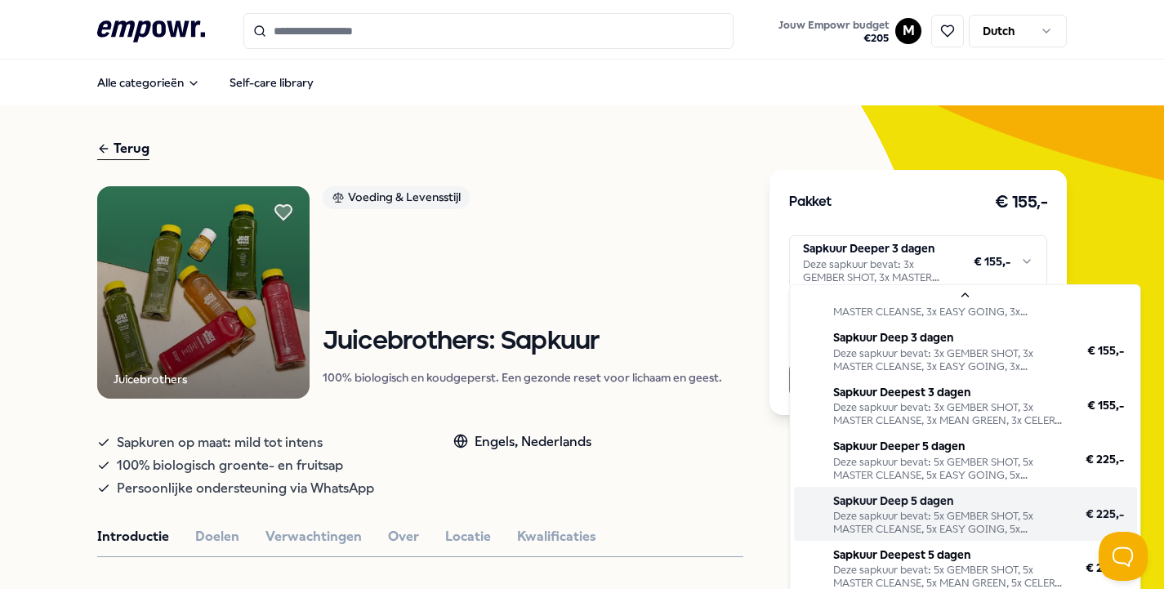
scroll to position [38, 0]
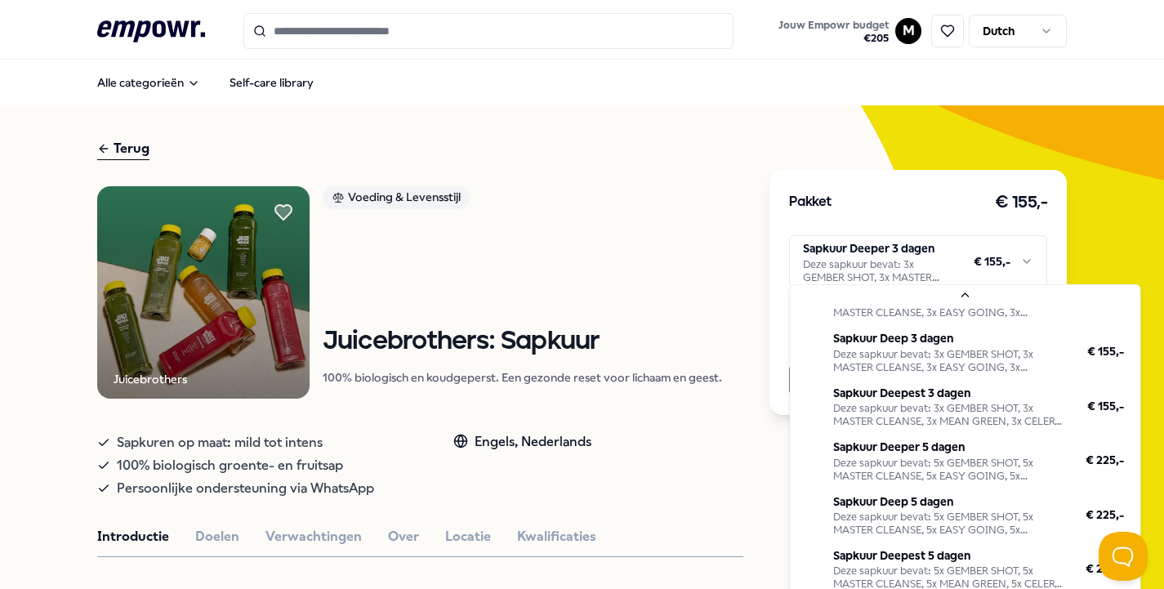
click at [443, 292] on html ".empowr-logo_svg__cls-1{fill:#03032f} Jouw Empowr budget € 205 M Dutch Alle cat…" at bounding box center [582, 294] width 1164 height 589
